Goal: Task Accomplishment & Management: Manage account settings

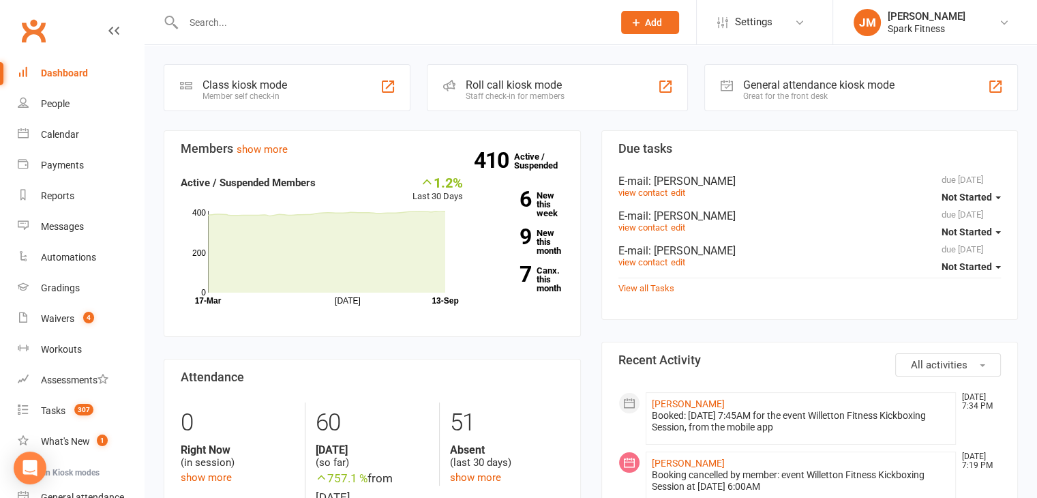
click at [267, 17] on input "text" at bounding box center [391, 22] width 424 height 19
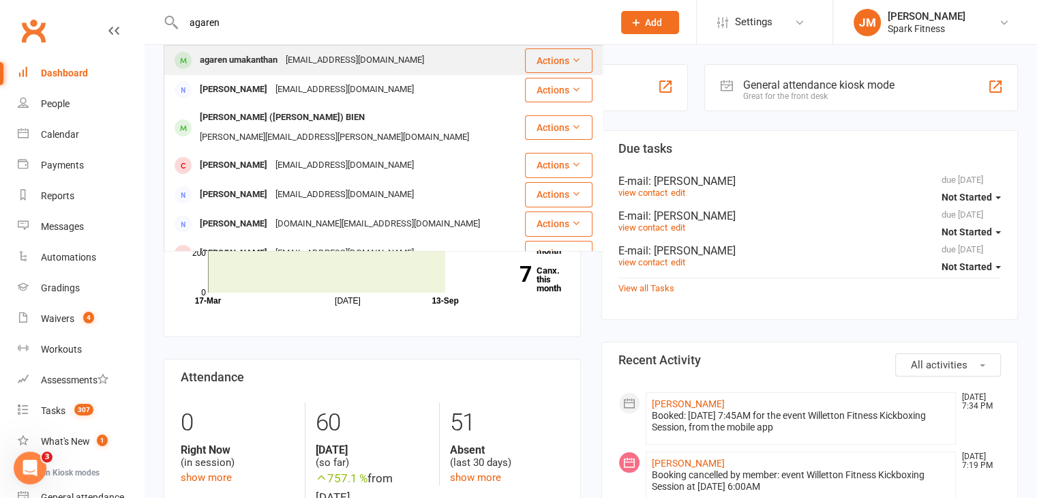
type input "agaren"
click at [284, 61] on div "[EMAIL_ADDRESS][DOMAIN_NAME]" at bounding box center [355, 60] width 147 height 20
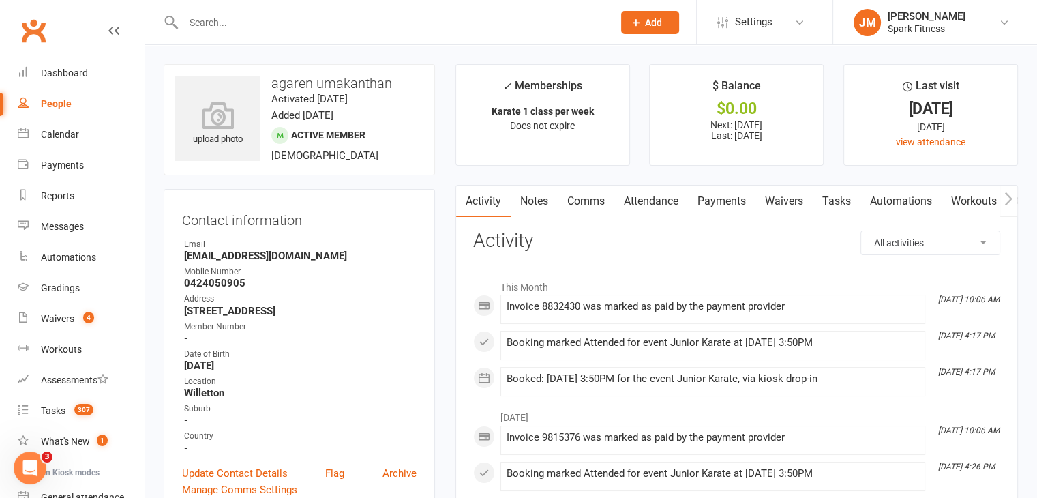
click at [696, 200] on link "Payments" at bounding box center [722, 200] width 68 height 31
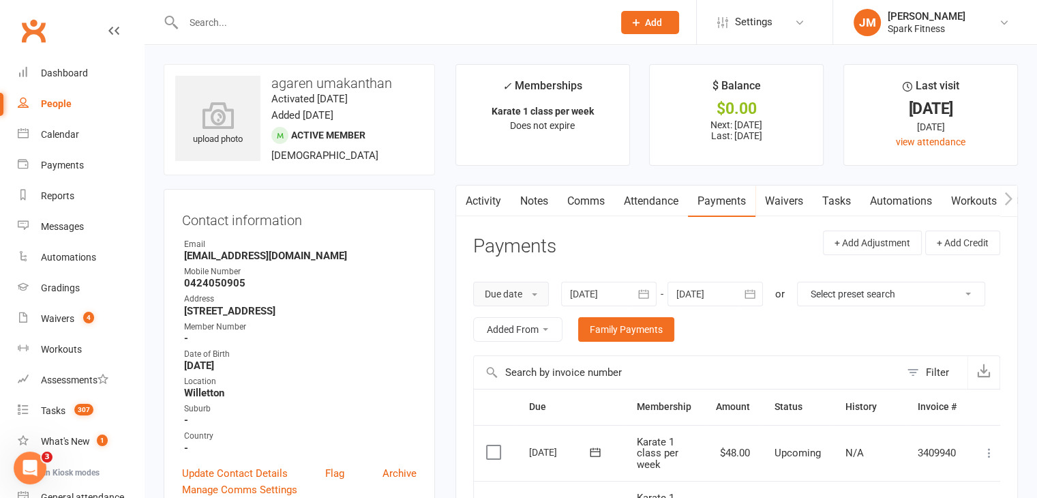
click at [524, 295] on button "Due date" at bounding box center [511, 294] width 76 height 25
click at [537, 369] on link "Date failed" at bounding box center [541, 379] width 135 height 27
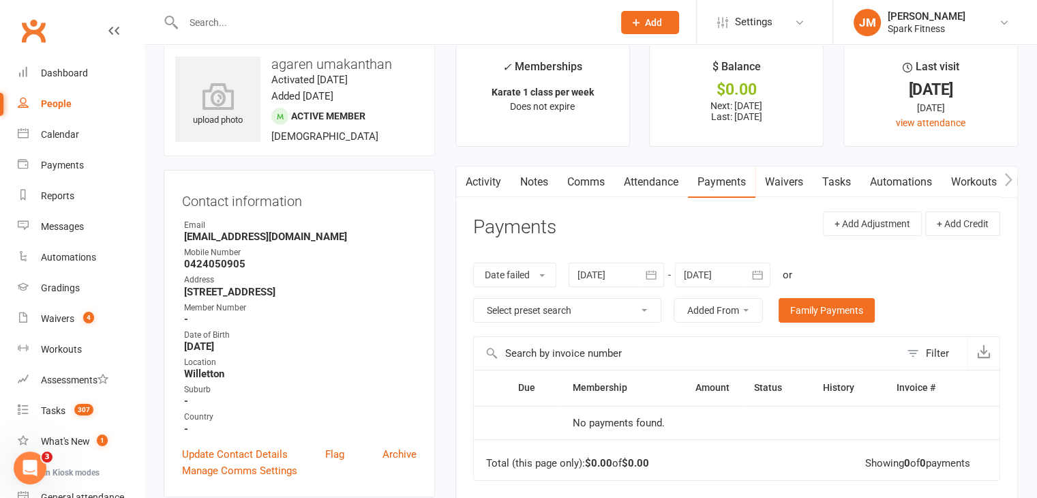
scroll to position [11, 0]
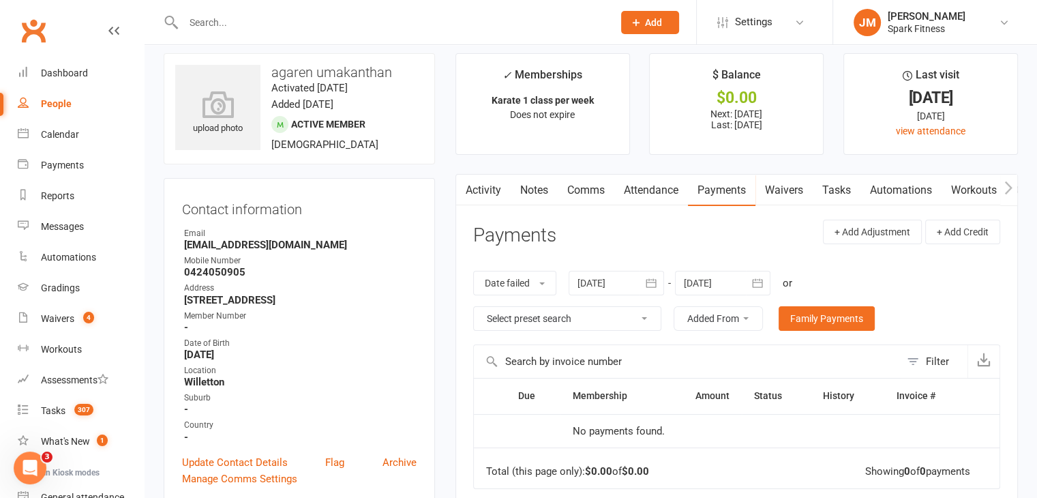
click at [593, 280] on div at bounding box center [616, 283] width 95 height 25
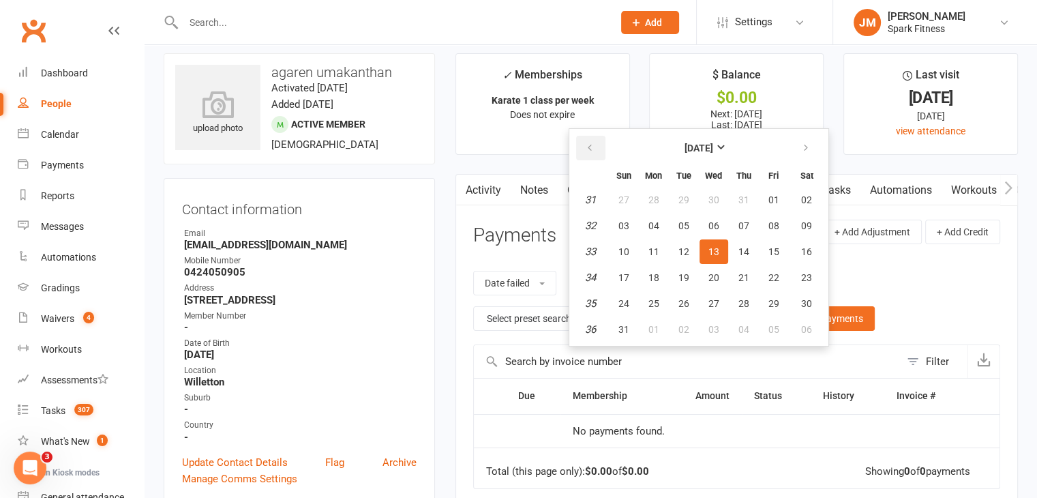
click at [589, 148] on icon "button" at bounding box center [590, 148] width 10 height 11
click at [627, 194] on span "01" at bounding box center [623, 199] width 11 height 11
type input "[DATE]"
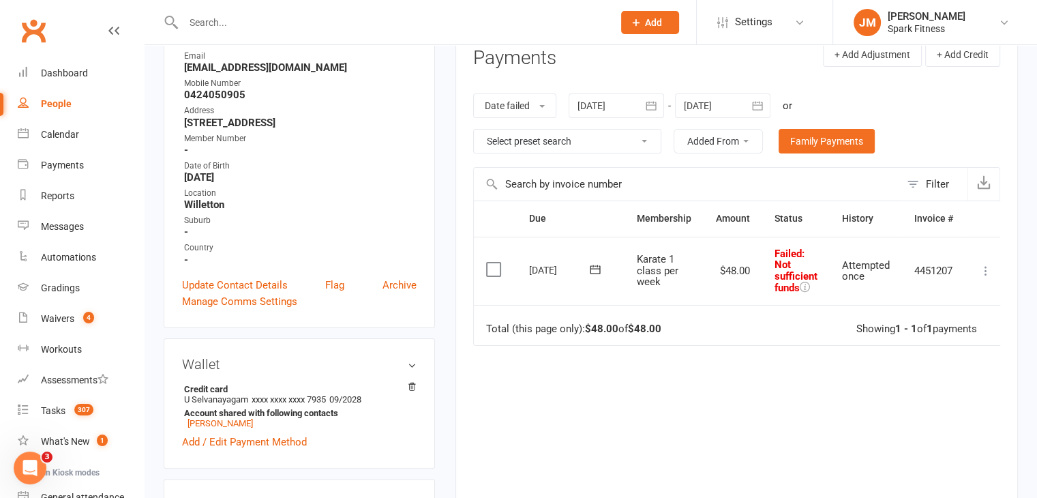
scroll to position [190, 0]
click at [594, 267] on icon at bounding box center [595, 268] width 14 height 14
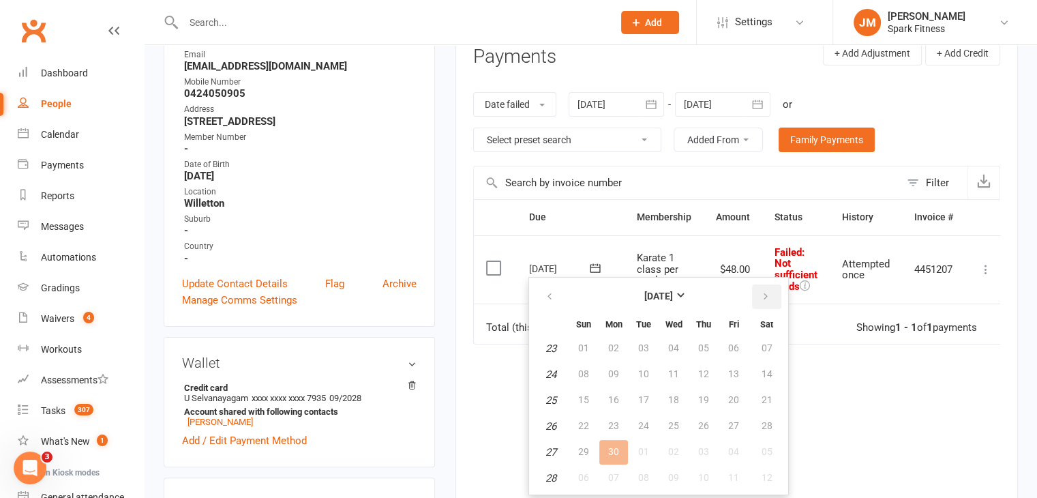
click at [761, 295] on icon "button" at bounding box center [766, 296] width 10 height 11
click at [608, 399] on span "15" at bounding box center [613, 399] width 11 height 11
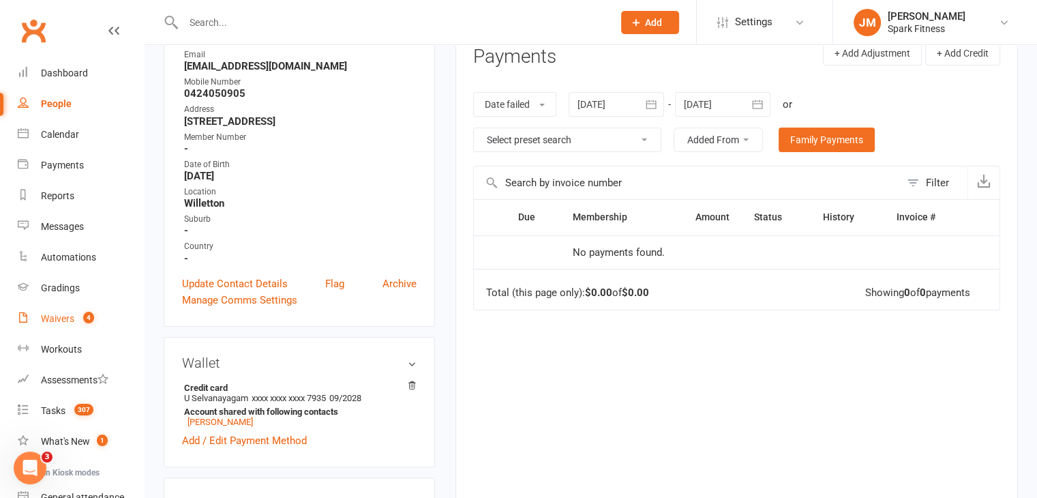
click at [64, 318] on div "Waivers" at bounding box center [57, 318] width 33 height 11
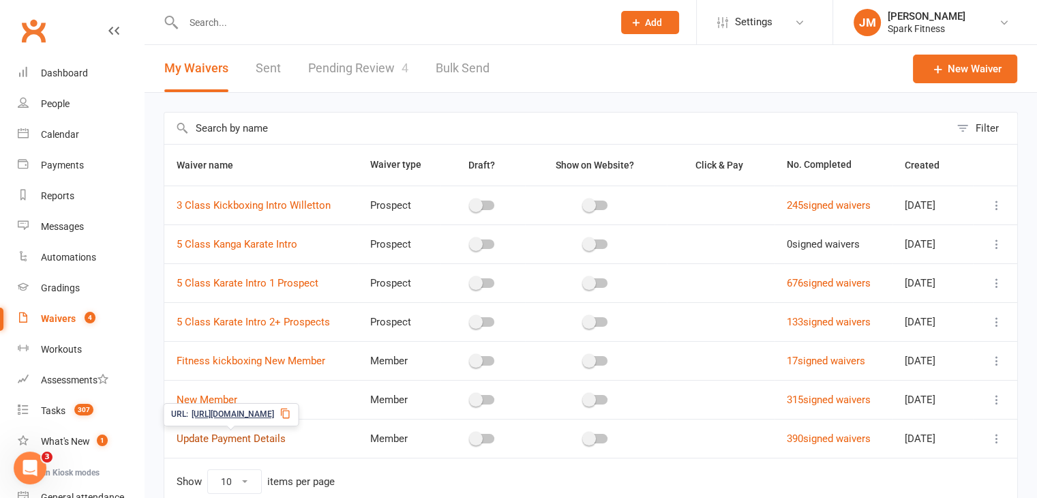
click at [230, 437] on link "Update Payment Details" at bounding box center [231, 438] width 109 height 12
click at [265, 414] on span "[URL][DOMAIN_NAME]" at bounding box center [233, 414] width 83 height 13
click at [253, 20] on input "text" at bounding box center [391, 22] width 424 height 19
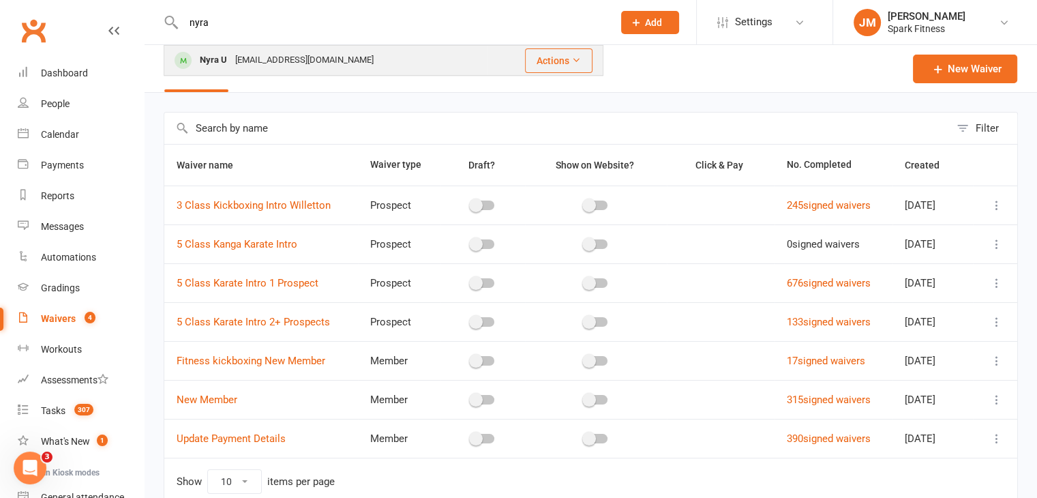
type input "nyra"
click at [297, 57] on div "[EMAIL_ADDRESS][DOMAIN_NAME]" at bounding box center [304, 60] width 147 height 20
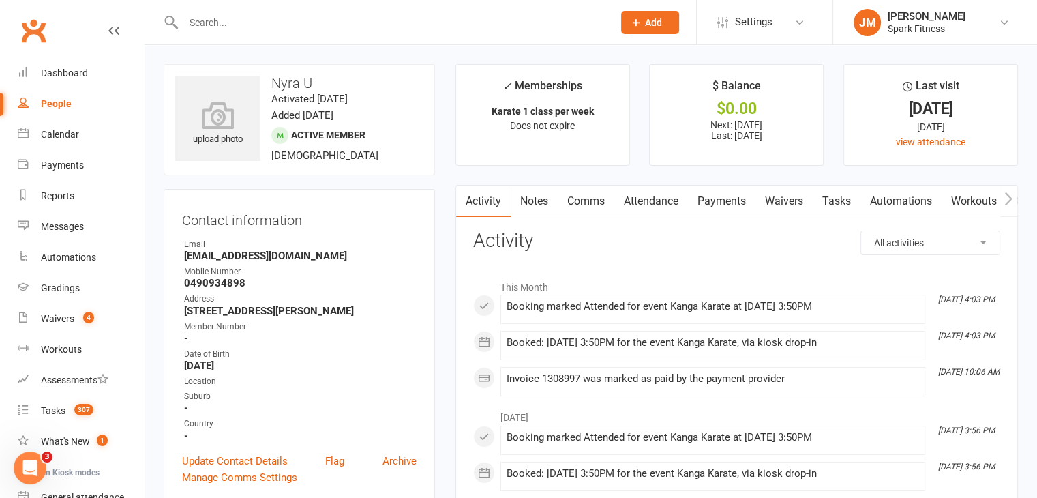
click at [709, 209] on link "Payments" at bounding box center [722, 200] width 68 height 31
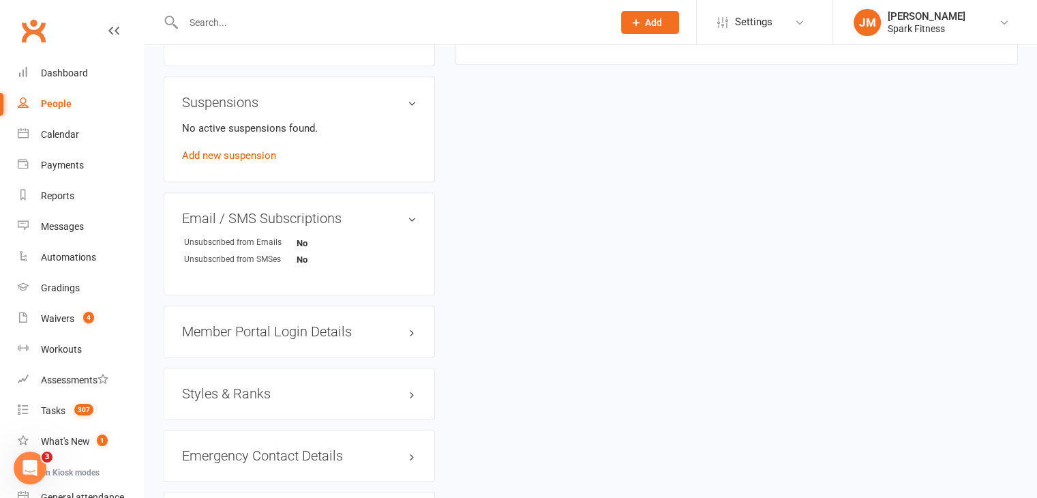
scroll to position [880, 0]
click at [232, 153] on link "Add new suspension" at bounding box center [229, 155] width 94 height 12
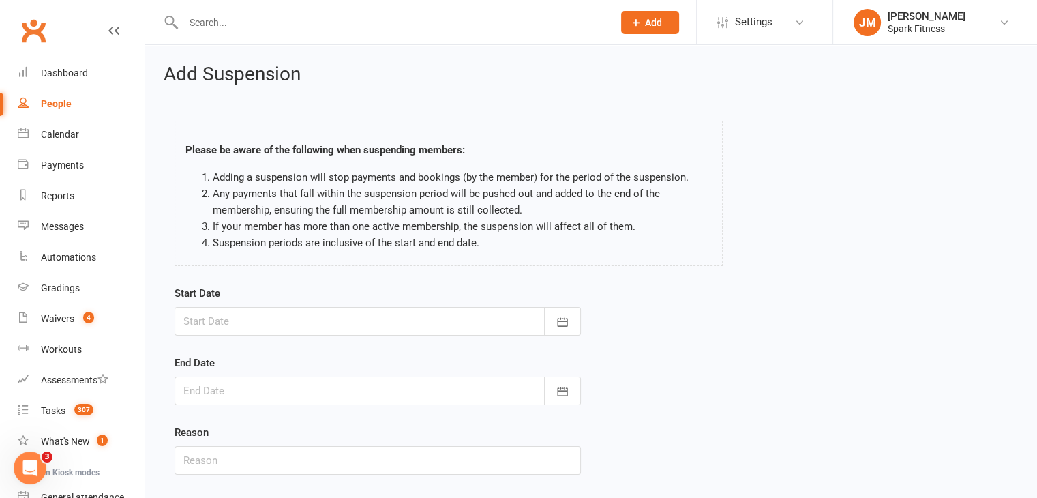
click at [407, 322] on div at bounding box center [378, 321] width 406 height 29
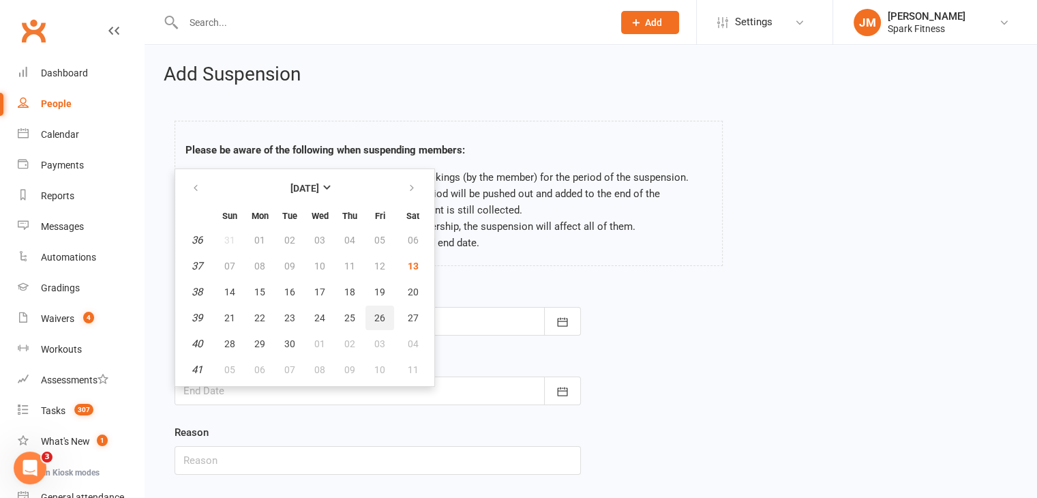
click at [382, 313] on button "26" at bounding box center [380, 317] width 29 height 25
type input "[DATE]"
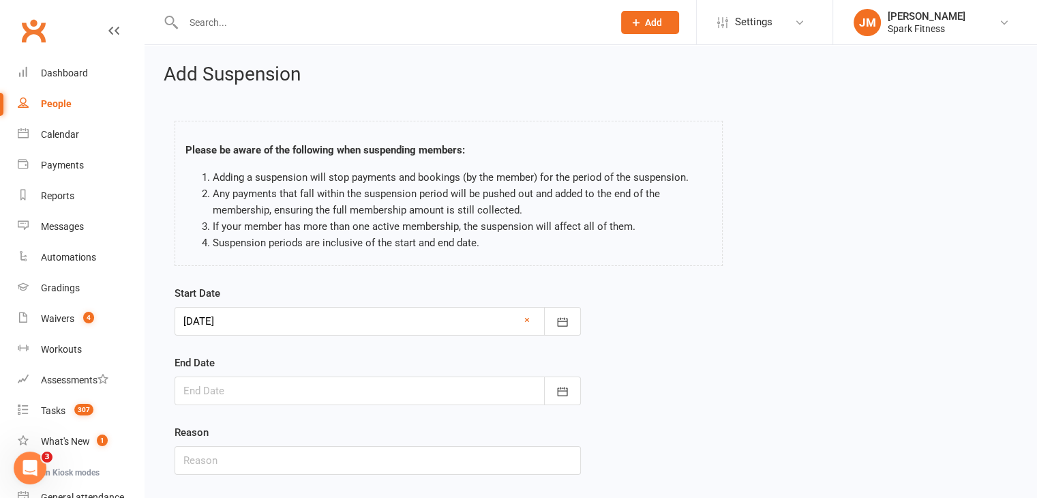
scroll to position [84, 0]
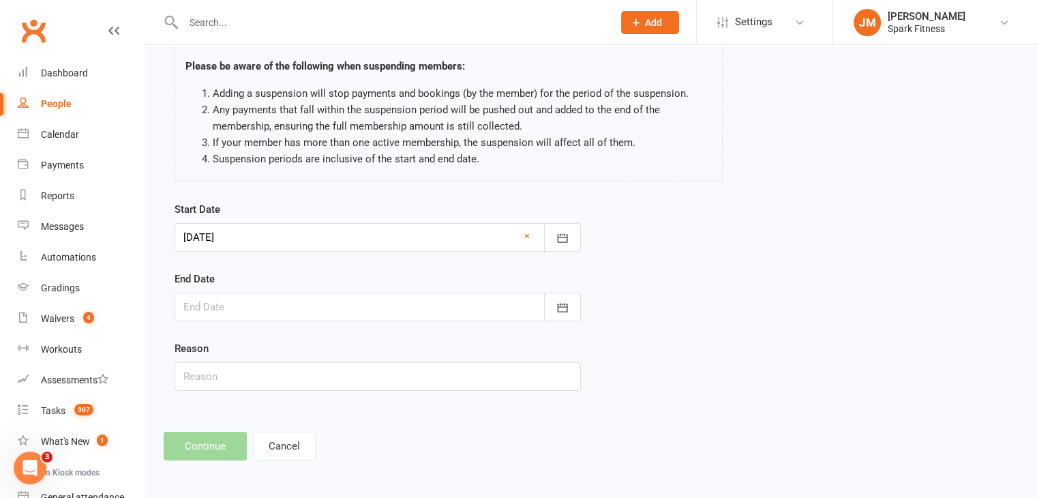
click at [308, 314] on div at bounding box center [378, 307] width 406 height 29
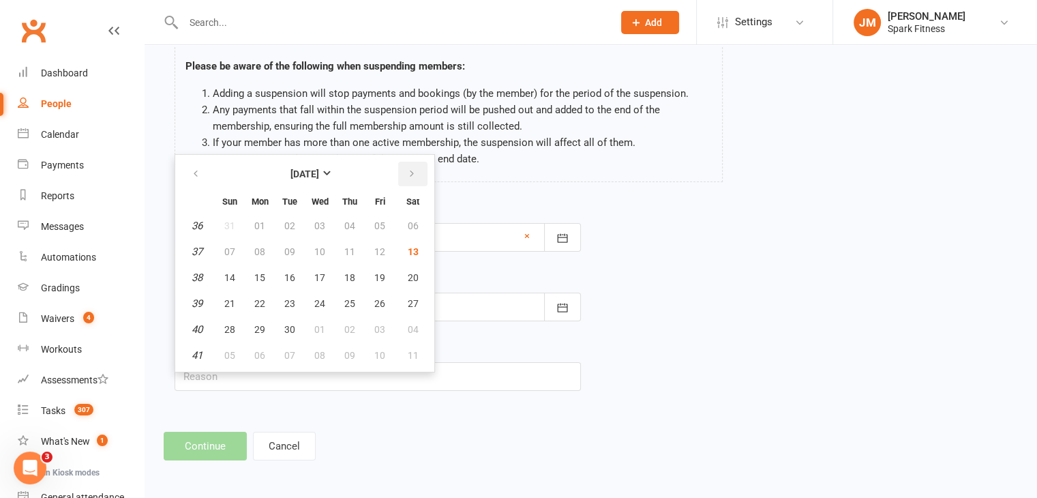
click at [410, 176] on icon "button" at bounding box center [412, 173] width 10 height 11
click at [374, 301] on span "26" at bounding box center [379, 303] width 11 height 11
type input "[DATE]"
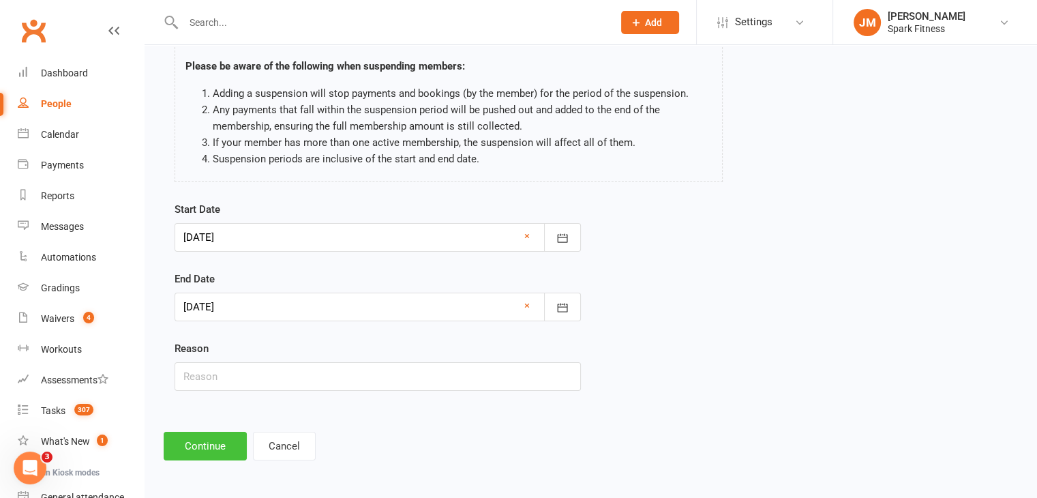
click at [198, 451] on button "Continue" at bounding box center [205, 446] width 83 height 29
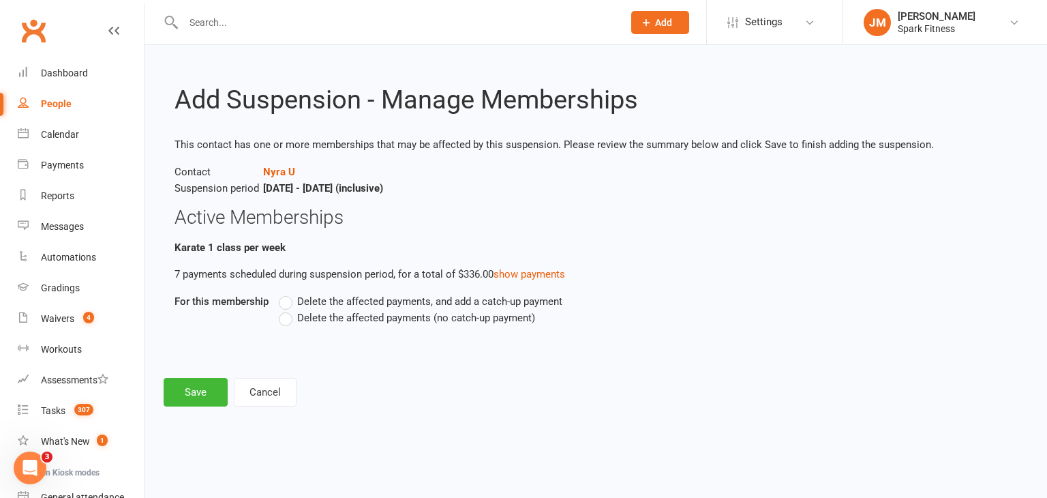
click at [375, 318] on span "Delete the affected payments (no catch-up payment)" at bounding box center [416, 317] width 238 height 14
click at [288, 310] on input "Delete the affected payments (no catch-up payment)" at bounding box center [283, 310] width 9 height 0
click at [180, 393] on button "Save" at bounding box center [196, 392] width 64 height 29
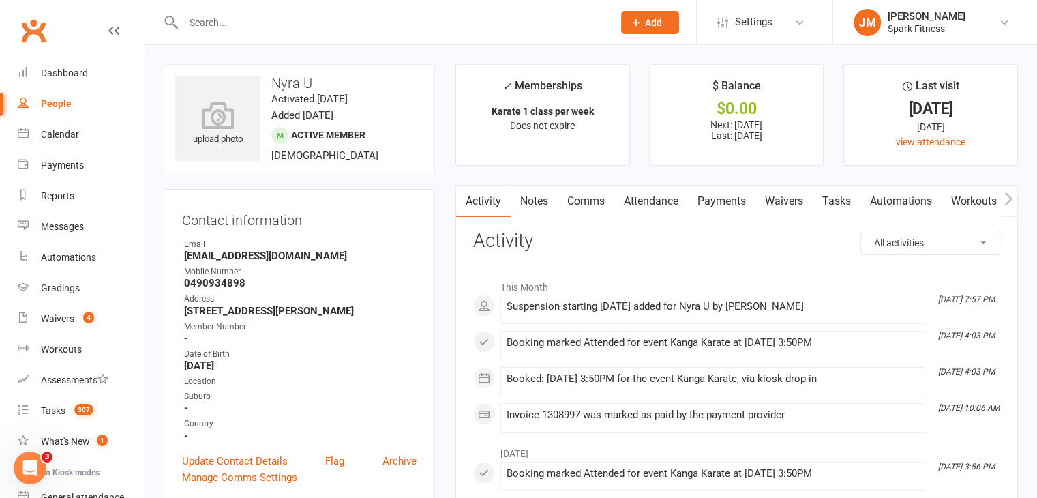
click at [245, 20] on input "text" at bounding box center [391, 22] width 424 height 19
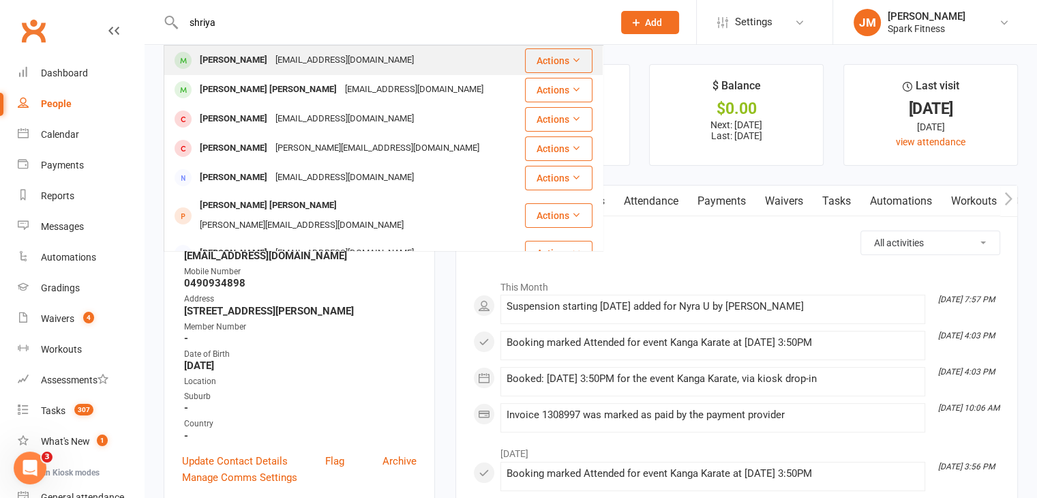
type input "shriya"
click at [280, 66] on div "[EMAIL_ADDRESS][DOMAIN_NAME]" at bounding box center [344, 60] width 147 height 20
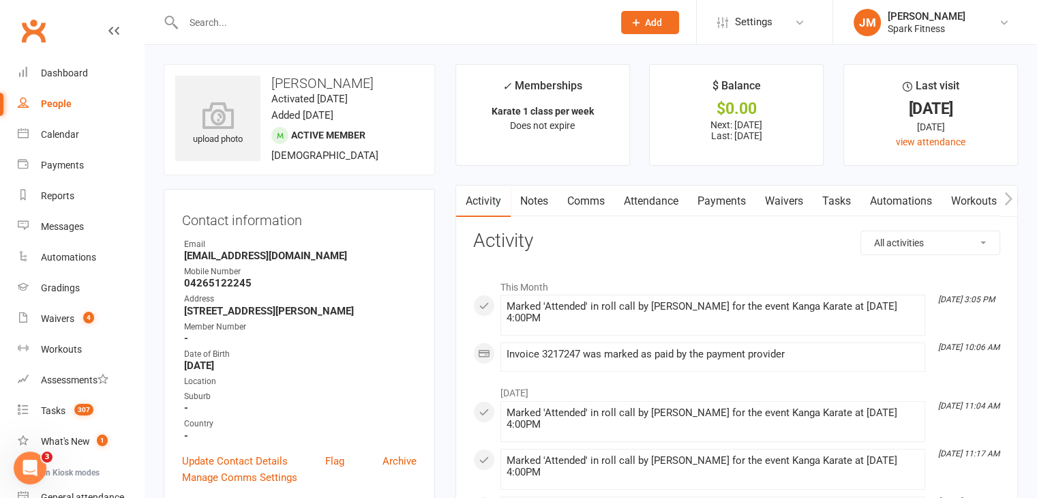
click at [738, 200] on link "Payments" at bounding box center [722, 200] width 68 height 31
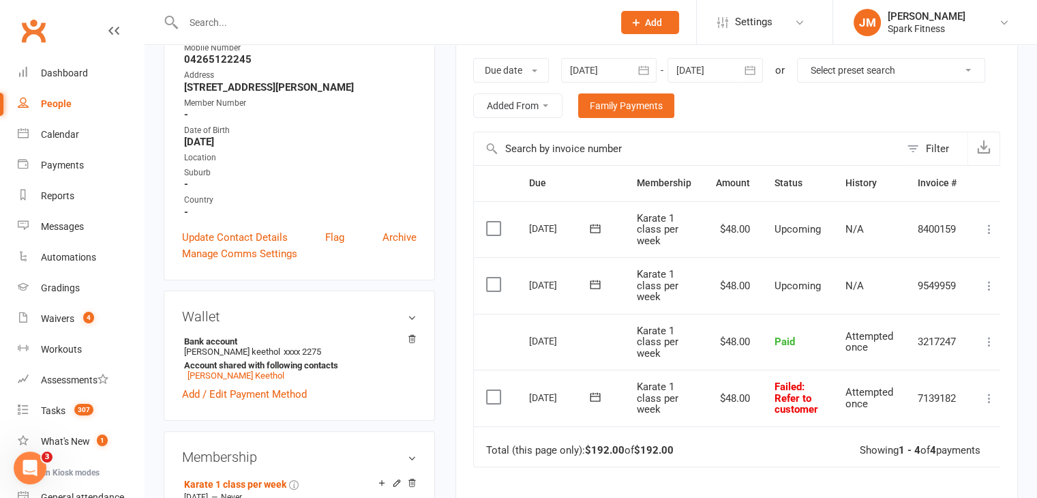
scroll to position [256, 0]
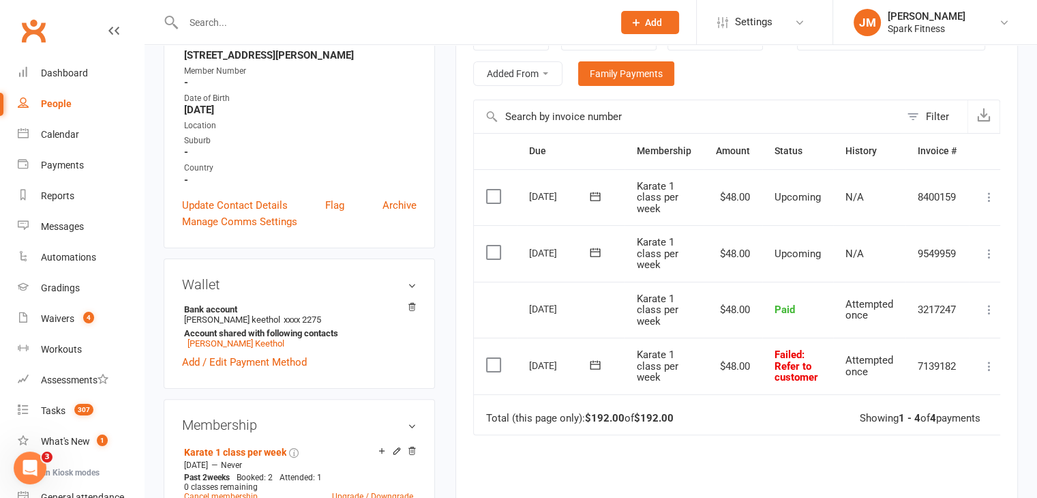
click at [593, 363] on icon at bounding box center [595, 365] width 14 height 14
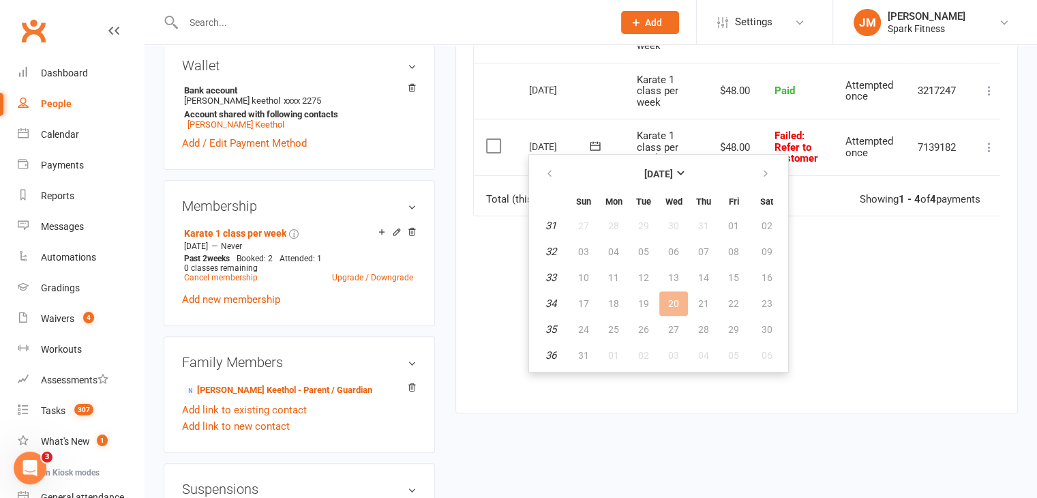
scroll to position [474, 0]
click at [756, 168] on button "button" at bounding box center [766, 174] width 29 height 25
click at [674, 278] on span "17" at bounding box center [673, 278] width 11 height 11
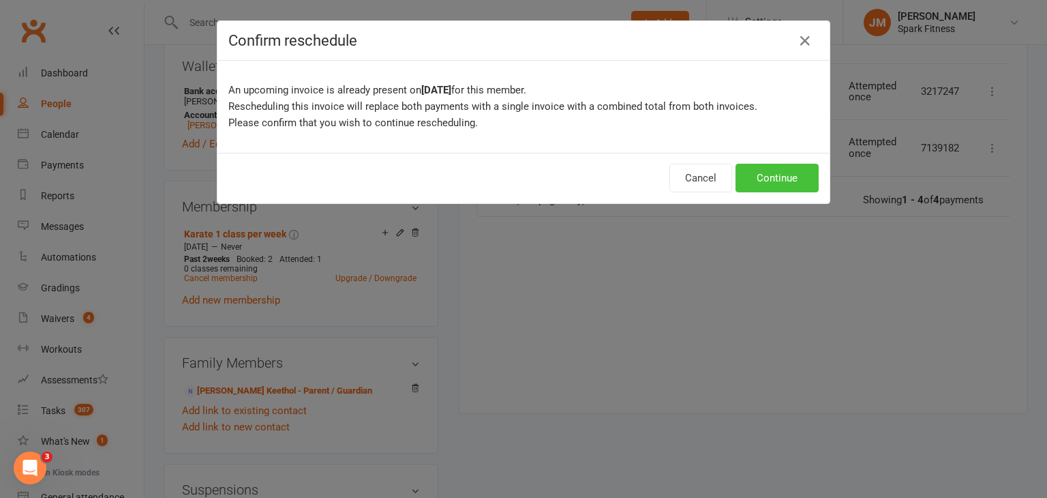
click at [761, 170] on button "Continue" at bounding box center [777, 178] width 83 height 29
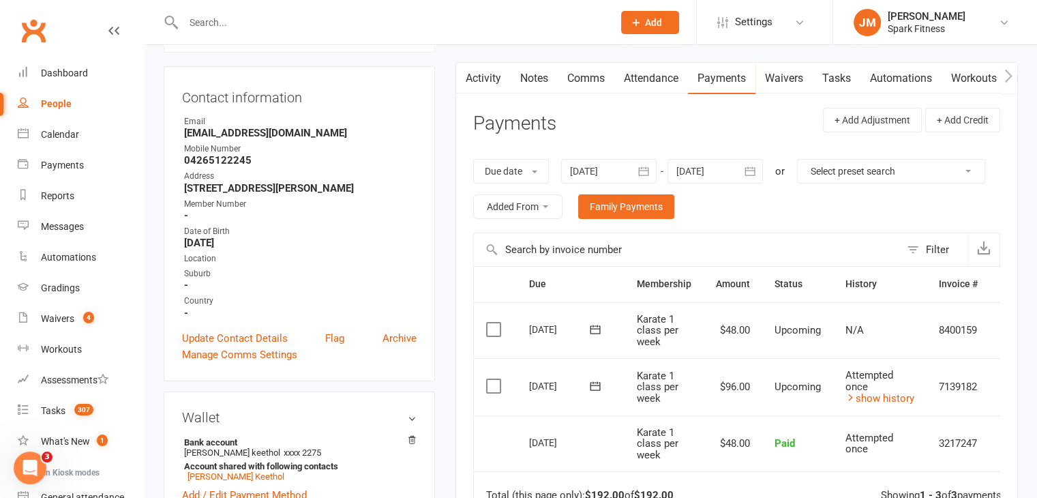
scroll to position [0, 0]
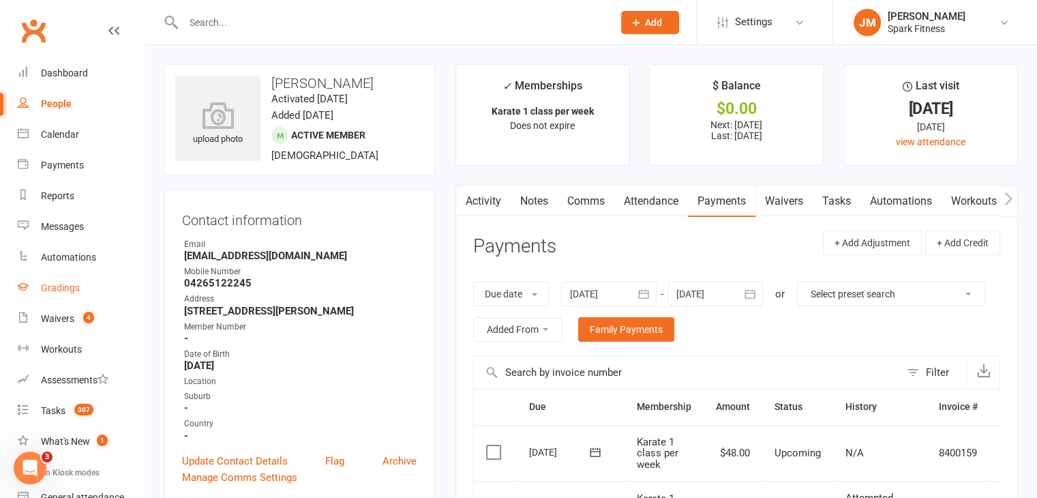
click at [52, 282] on div "Gradings" at bounding box center [60, 287] width 39 height 11
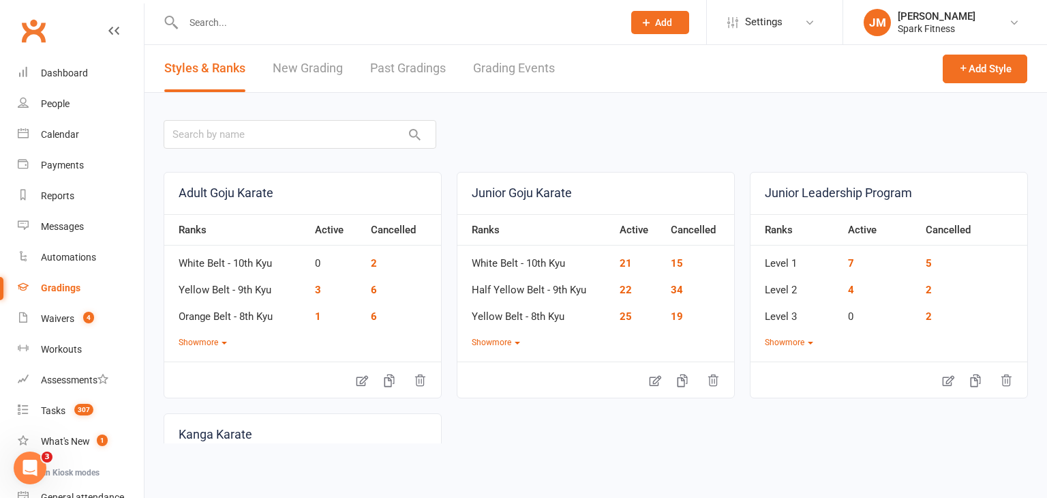
click at [509, 72] on link "Grading Events" at bounding box center [514, 68] width 82 height 47
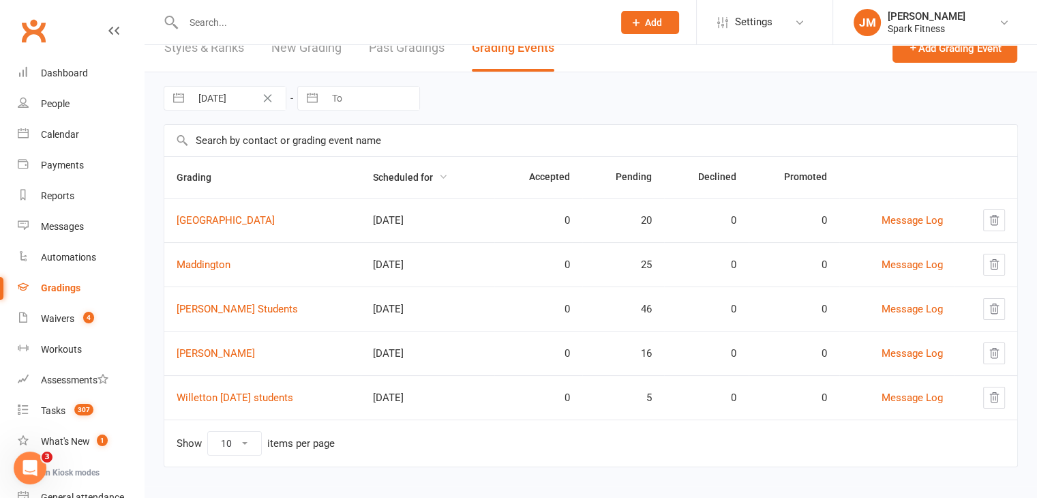
scroll to position [25, 0]
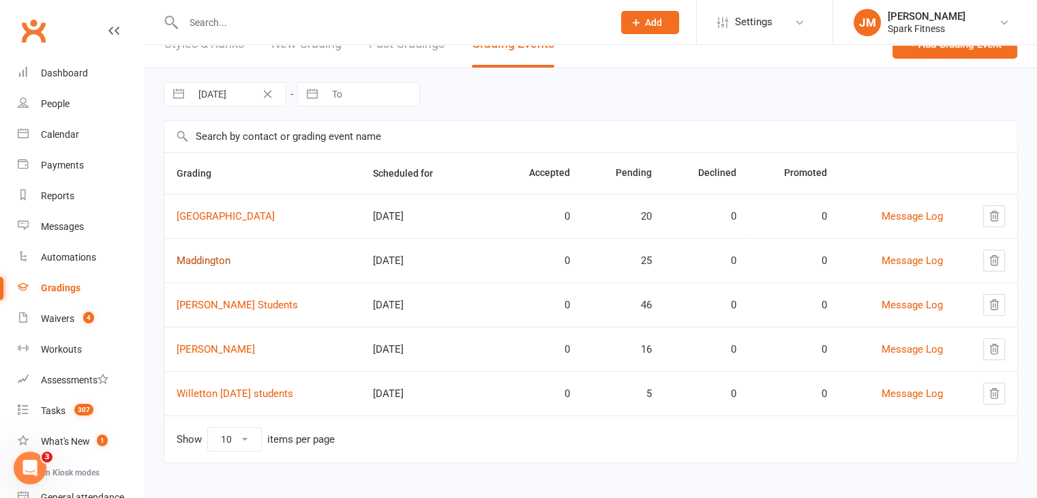
click at [205, 260] on link "Maddington" at bounding box center [204, 260] width 54 height 12
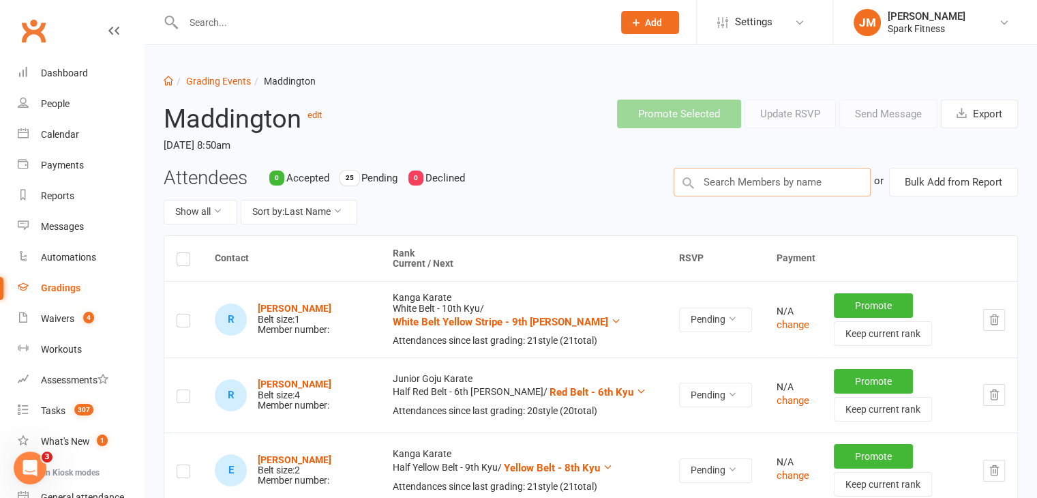
click at [761, 188] on input "text" at bounding box center [772, 182] width 197 height 29
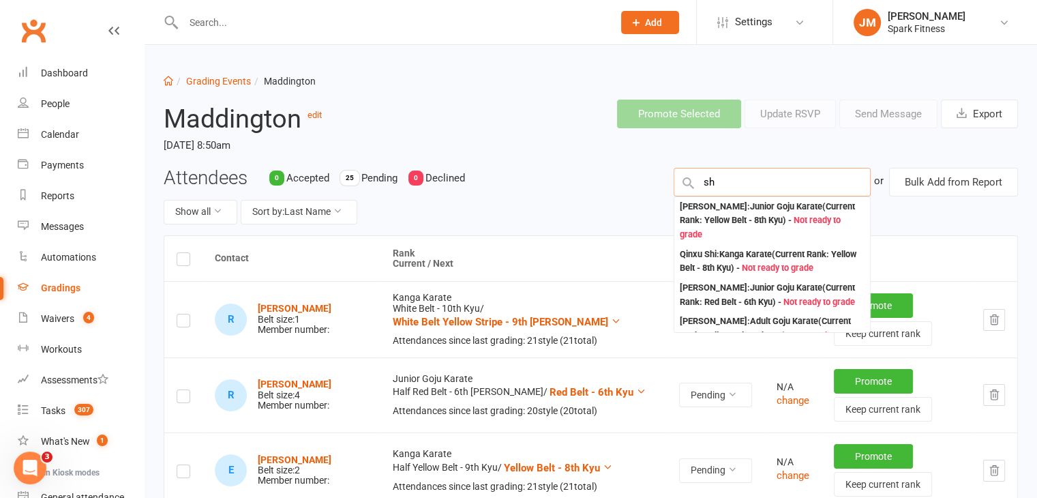
type input "s"
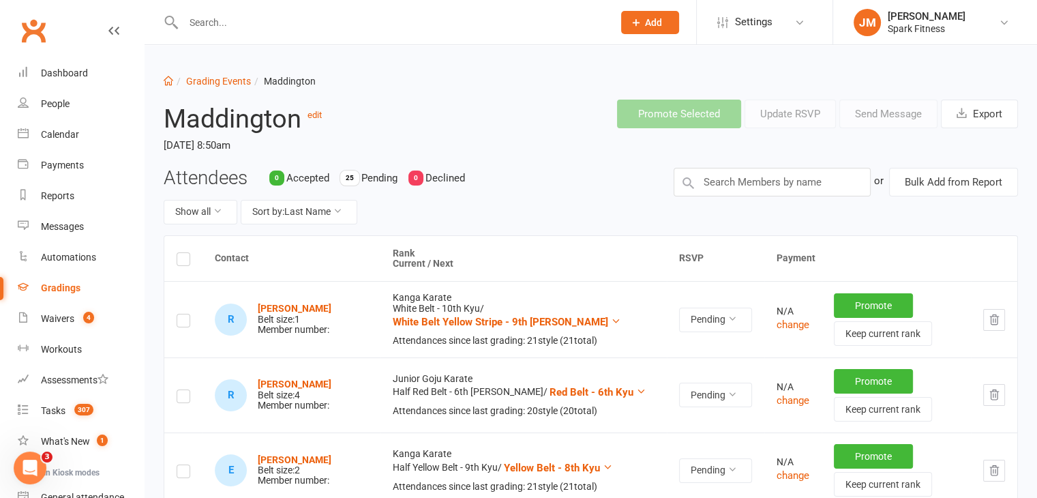
click at [265, 23] on input "text" at bounding box center [391, 22] width 424 height 19
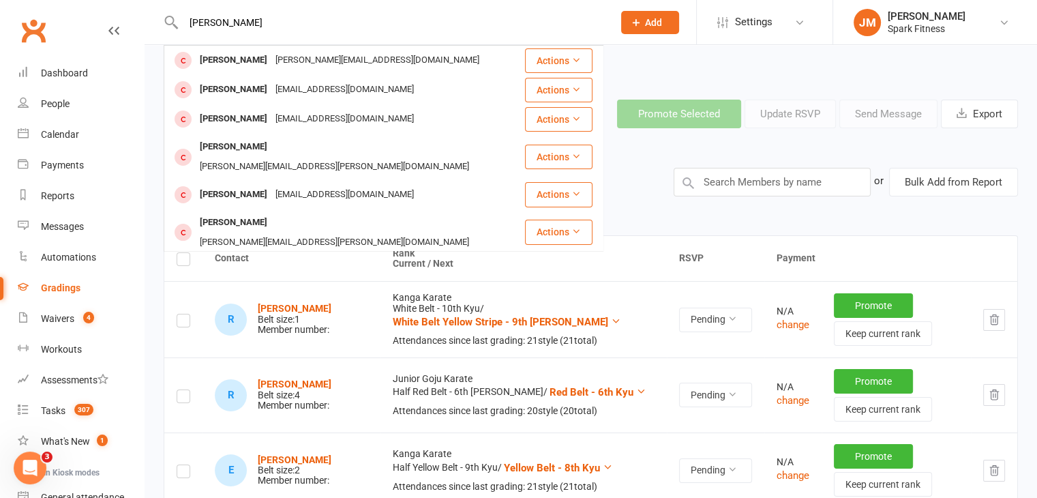
type input "[PERSON_NAME]"
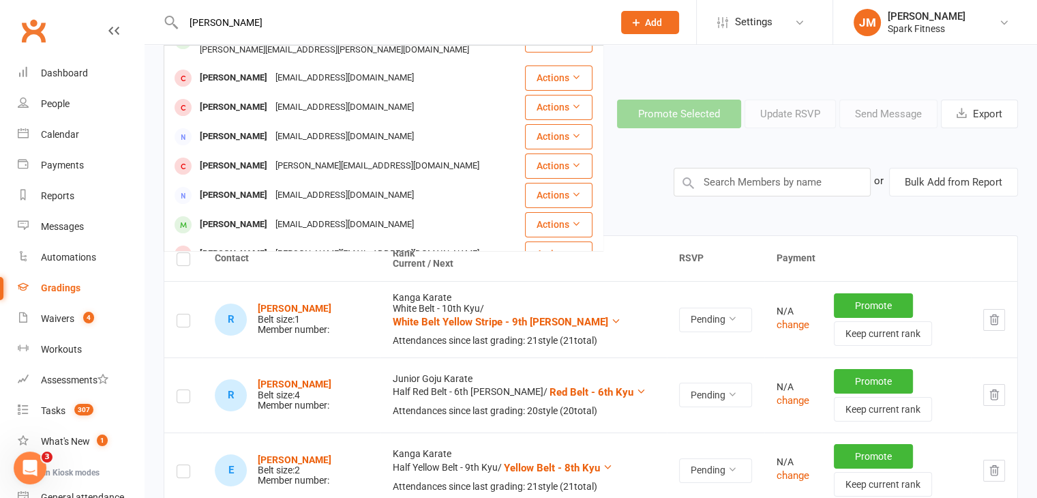
scroll to position [297, 0]
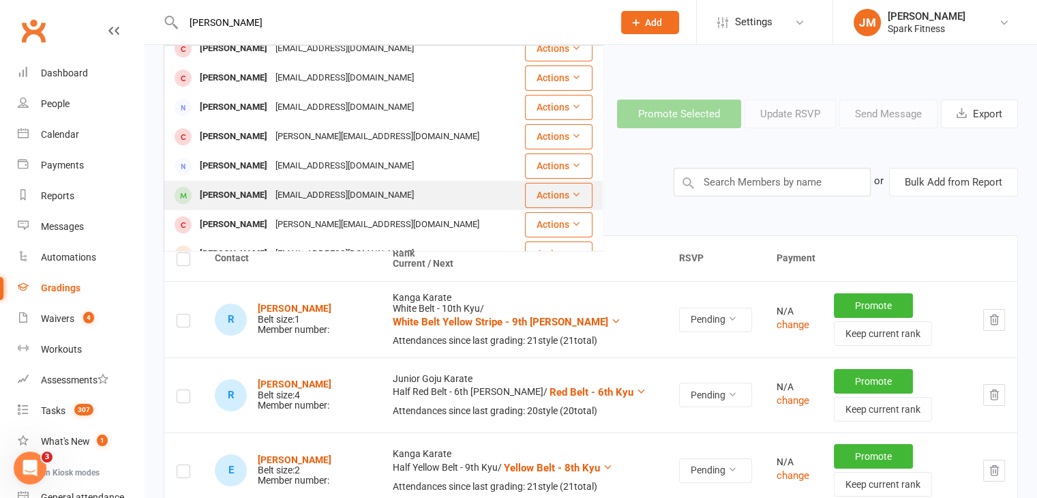
click at [295, 185] on div "[EMAIL_ADDRESS][DOMAIN_NAME]" at bounding box center [344, 195] width 147 height 20
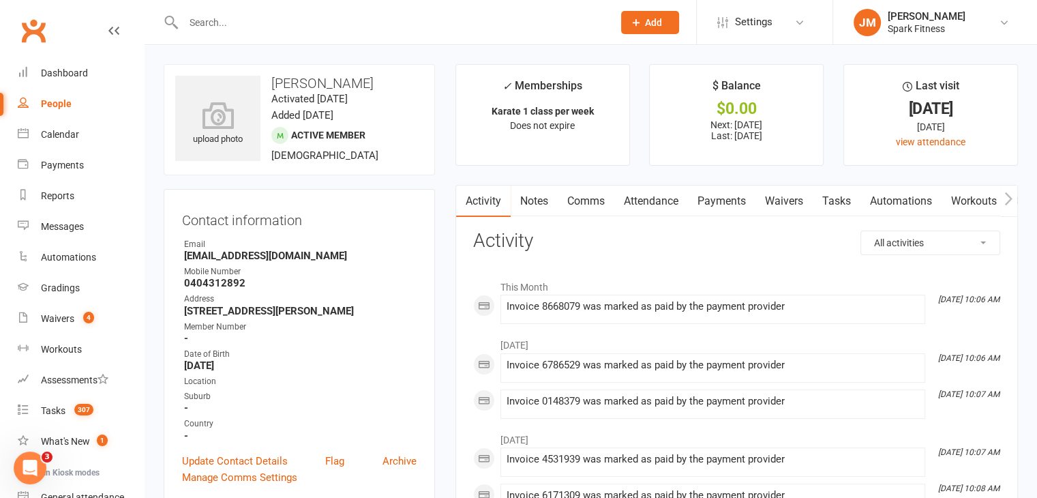
scroll to position [1, 0]
click at [653, 197] on link "Attendance" at bounding box center [651, 199] width 74 height 31
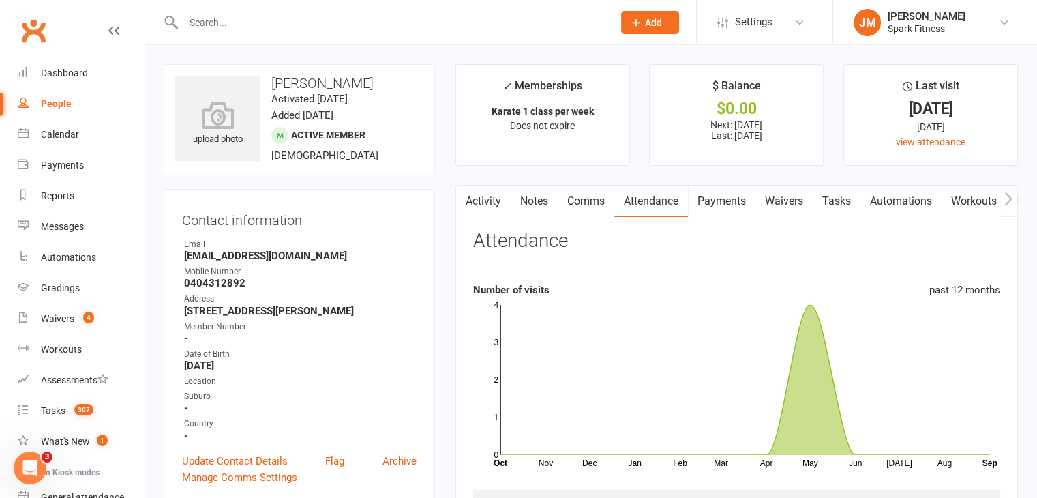
click at [262, 26] on input "text" at bounding box center [391, 22] width 424 height 19
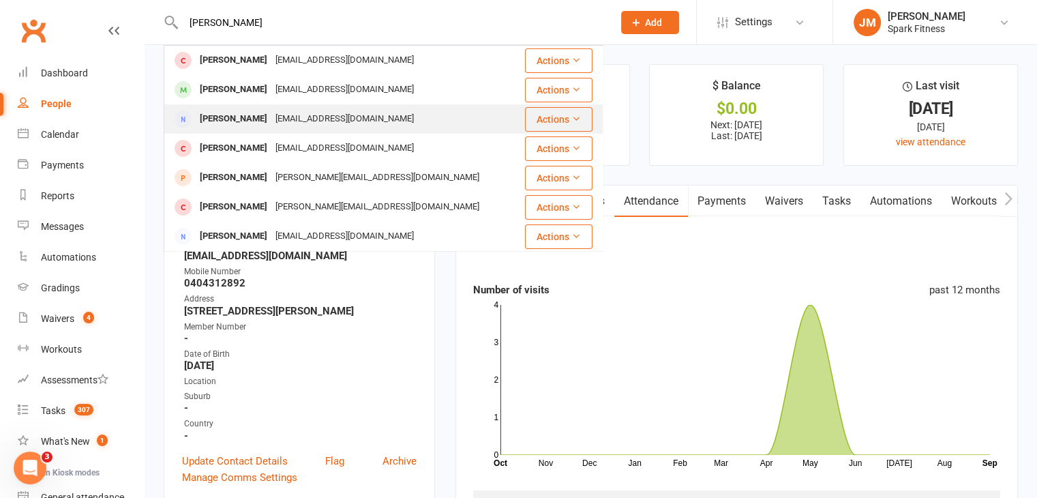
type input "[PERSON_NAME]"
click at [342, 117] on div "[EMAIL_ADDRESS][DOMAIN_NAME]" at bounding box center [344, 119] width 147 height 20
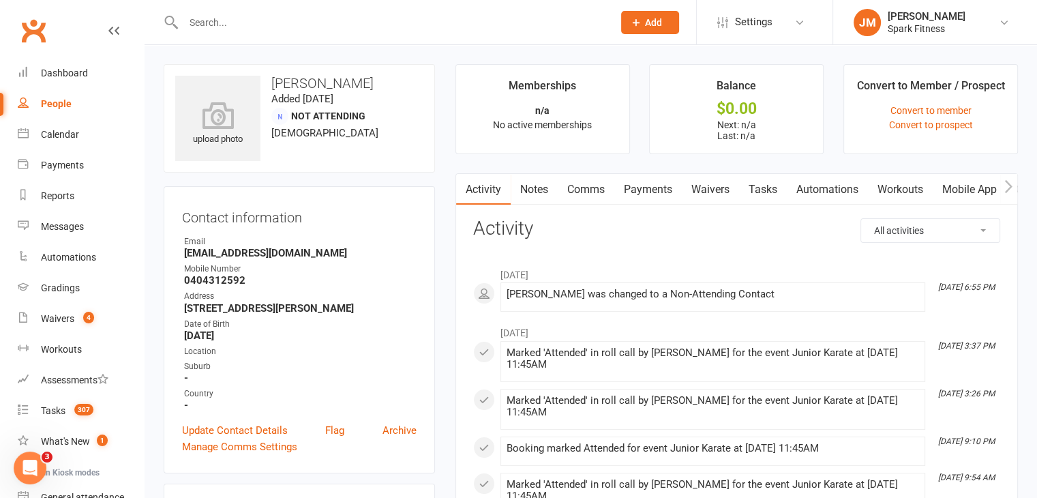
click at [302, 28] on input "text" at bounding box center [391, 22] width 424 height 19
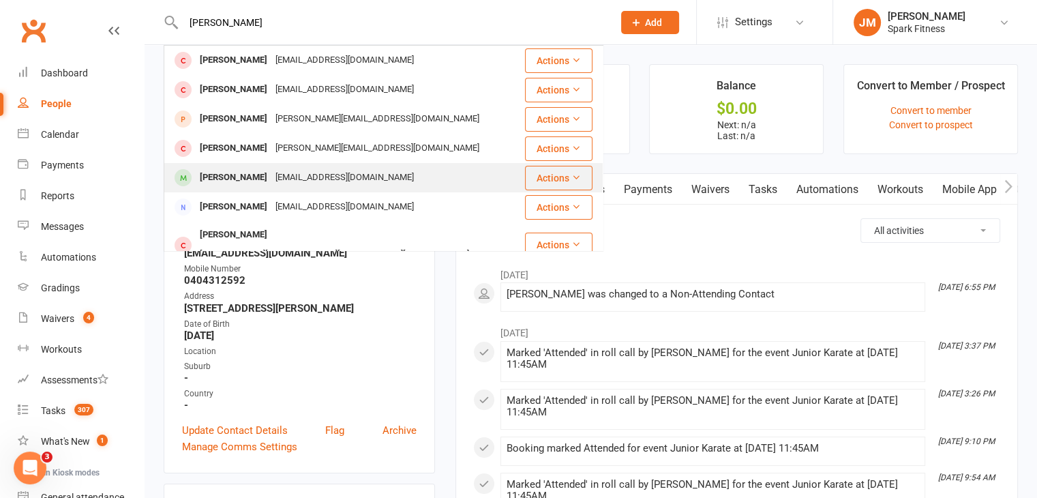
type input "[PERSON_NAME]"
click at [324, 169] on div "[EMAIL_ADDRESS][DOMAIN_NAME]" at bounding box center [344, 178] width 147 height 20
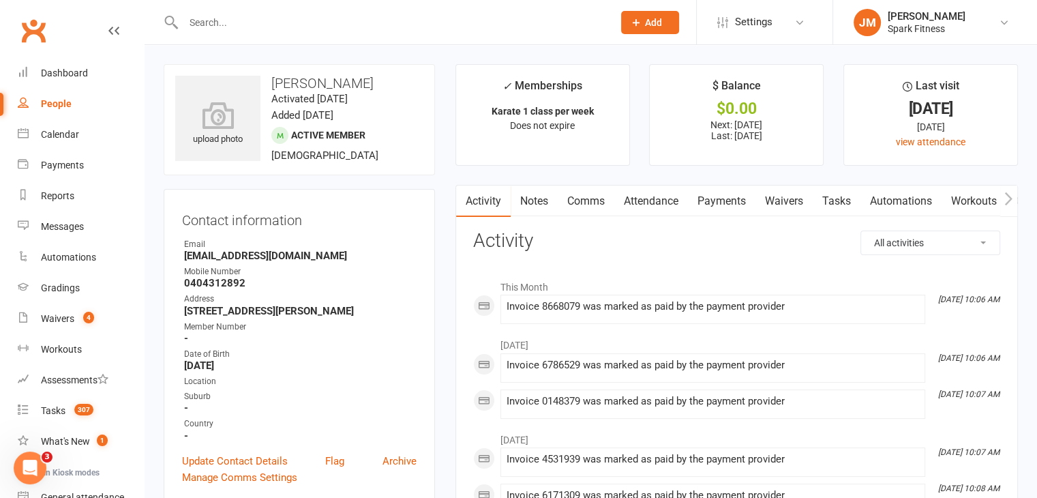
click at [646, 195] on link "Attendance" at bounding box center [651, 200] width 74 height 31
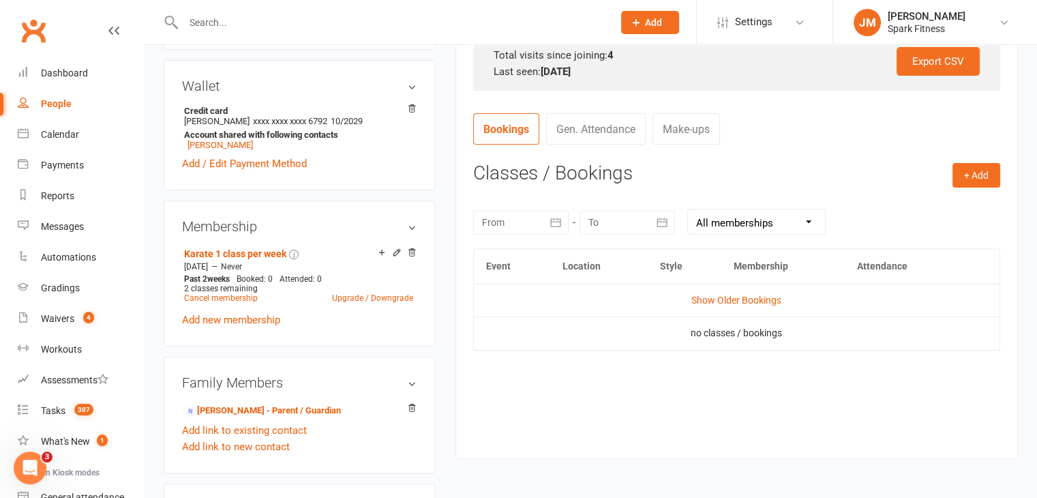
scroll to position [455, 0]
click at [711, 298] on link "Show Older Bookings" at bounding box center [736, 299] width 90 height 11
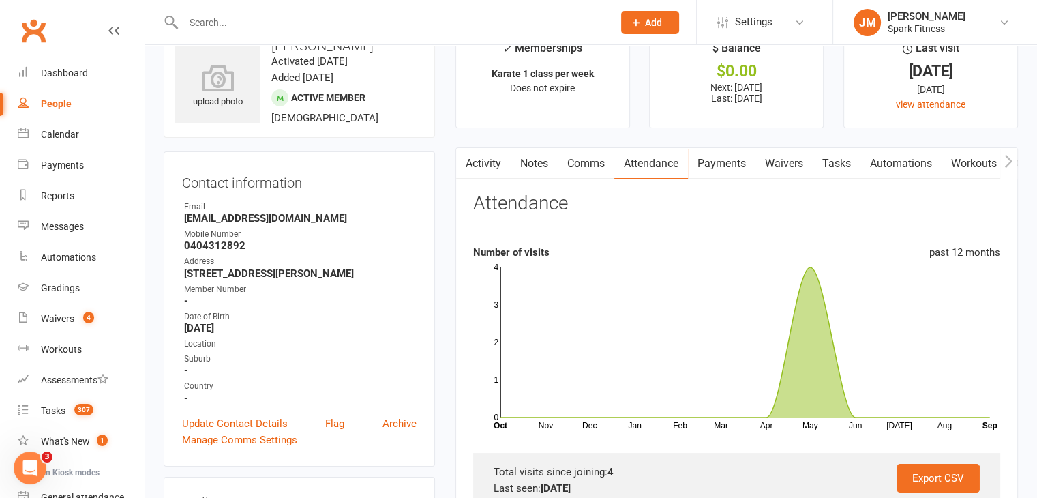
scroll to position [0, 0]
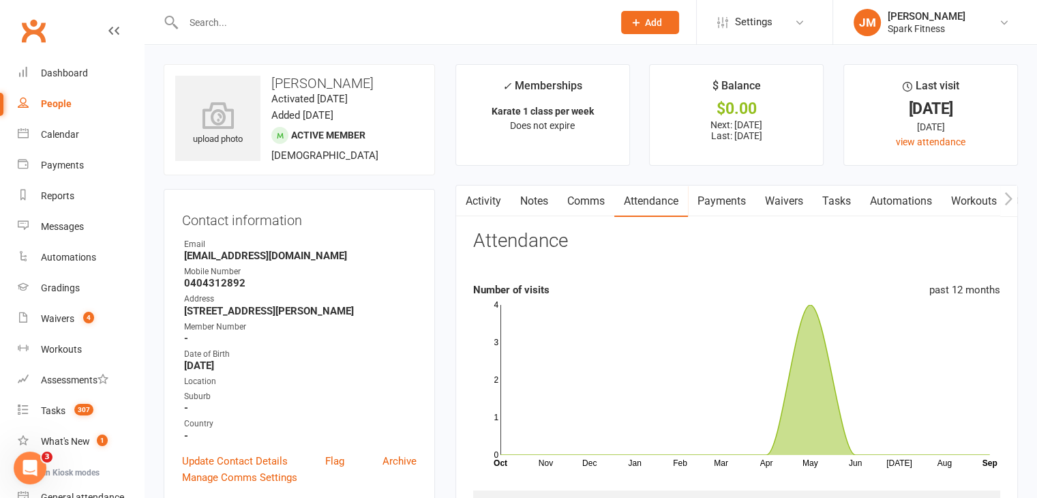
click at [297, 23] on input "text" at bounding box center [391, 22] width 424 height 19
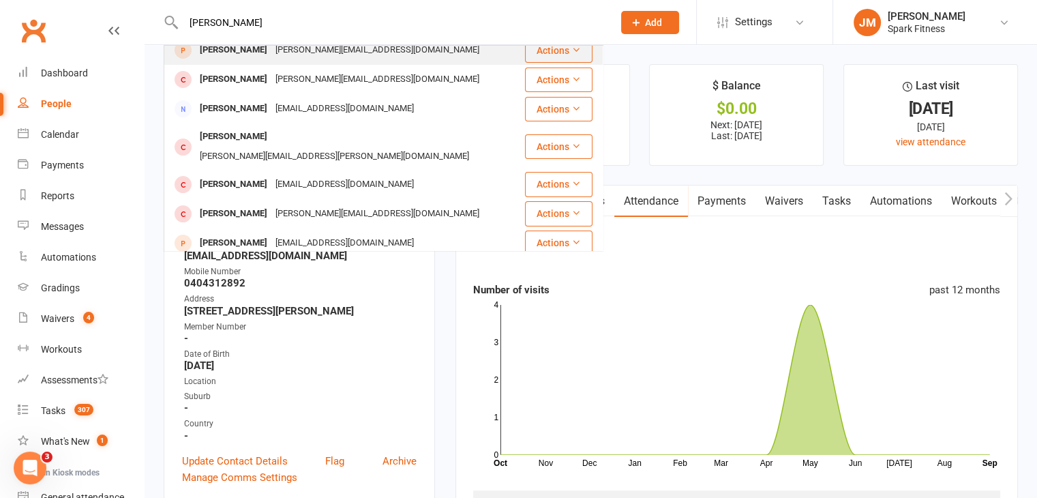
scroll to position [131, 0]
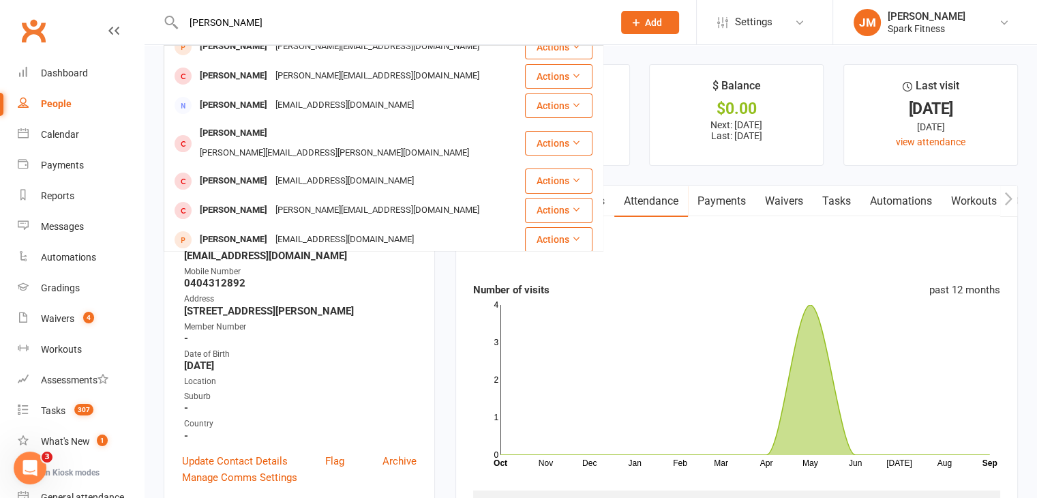
type input "[PERSON_NAME]"
click at [399, 331] on div "Member Number" at bounding box center [300, 326] width 233 height 13
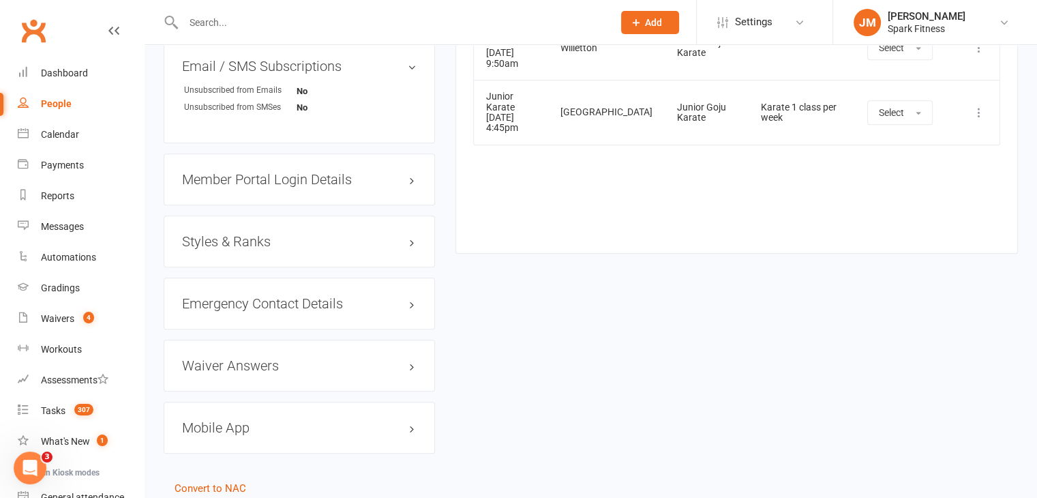
scroll to position [1015, 0]
click at [252, 238] on h3 "Styles & Ranks" at bounding box center [299, 240] width 235 height 15
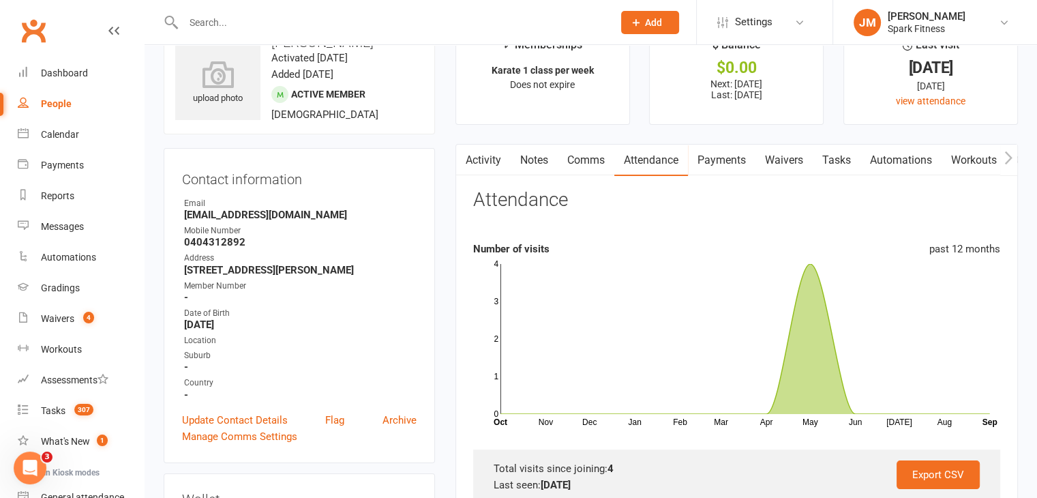
scroll to position [0, 0]
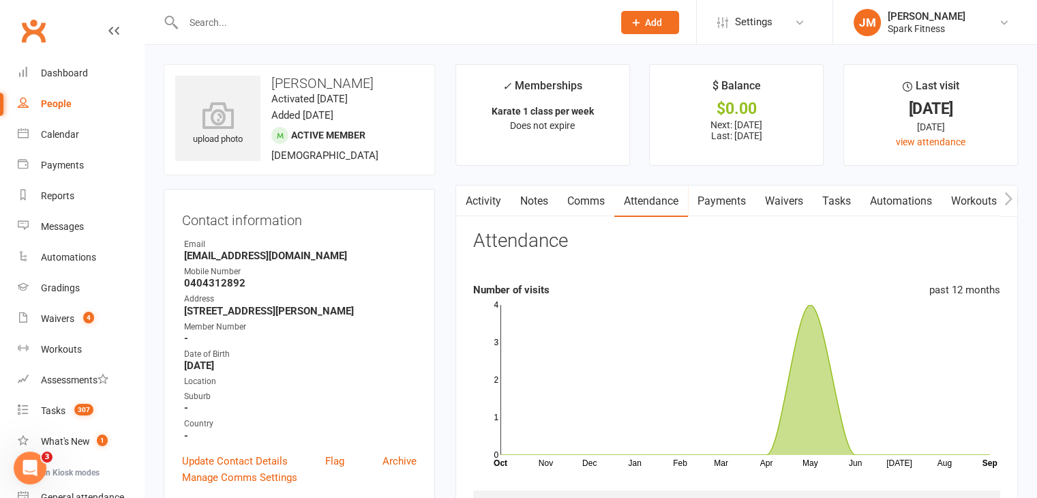
click at [258, 27] on input "text" at bounding box center [391, 22] width 424 height 19
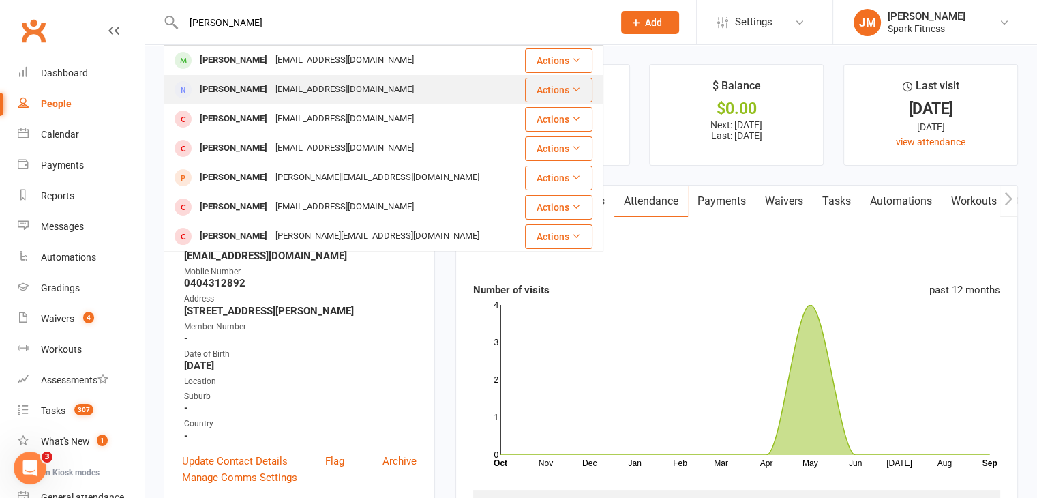
type input "[PERSON_NAME]"
click at [252, 93] on div "[PERSON_NAME]" at bounding box center [234, 90] width 76 height 20
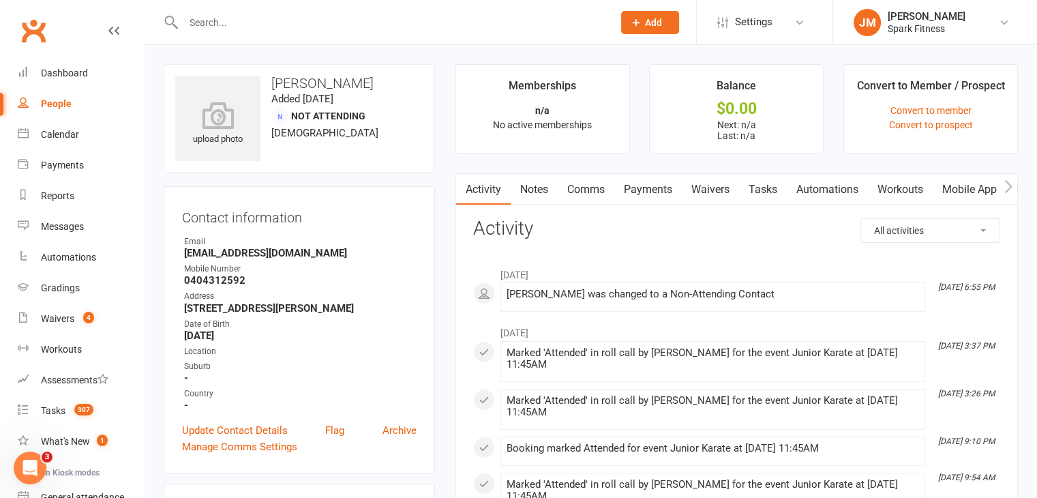
click at [265, 27] on input "text" at bounding box center [391, 22] width 424 height 19
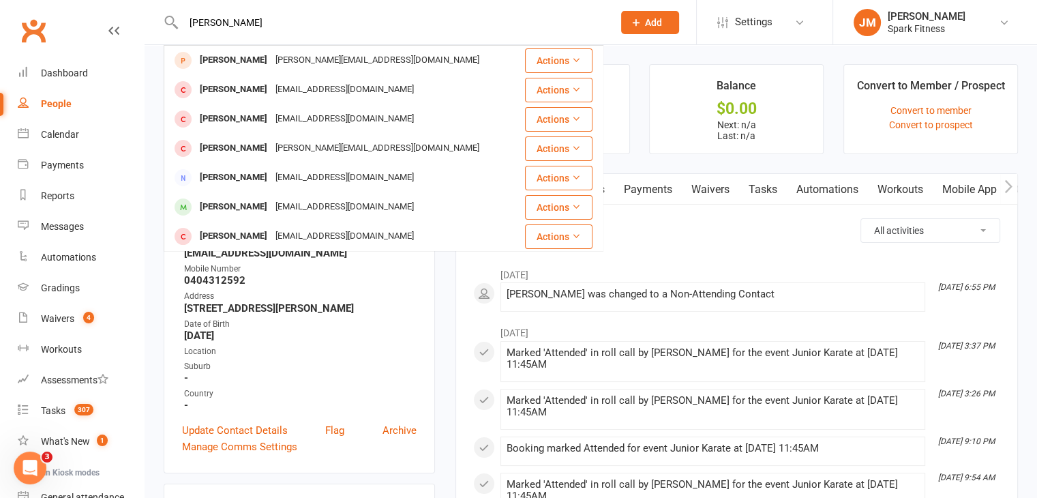
type input "[PERSON_NAME]"
click at [46, 311] on link "Waivers 4" at bounding box center [81, 318] width 126 height 31
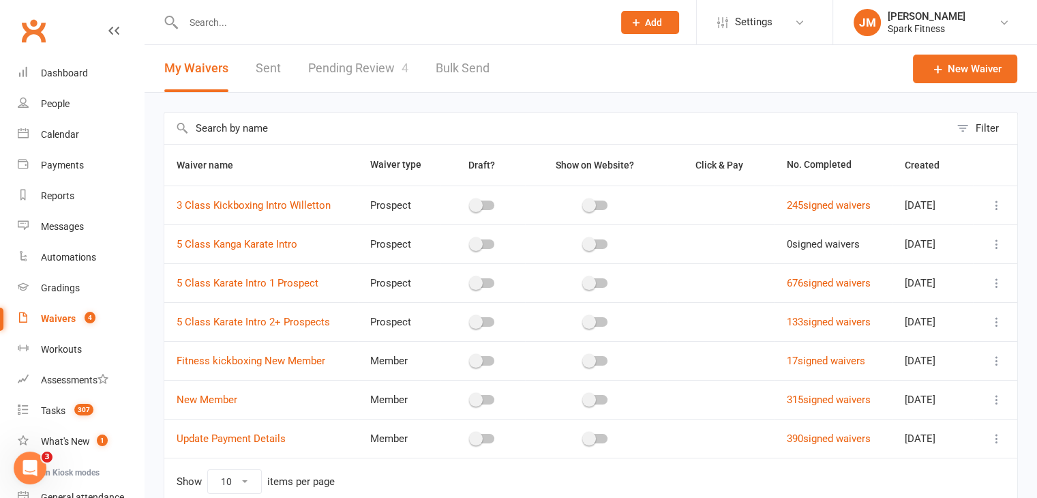
click at [344, 68] on link "Pending Review 4" at bounding box center [358, 68] width 100 height 47
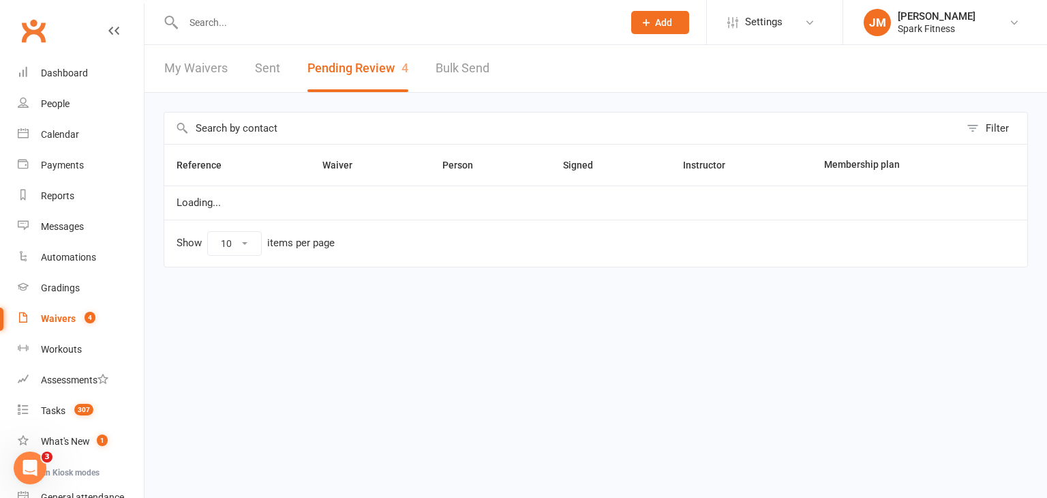
select select "50"
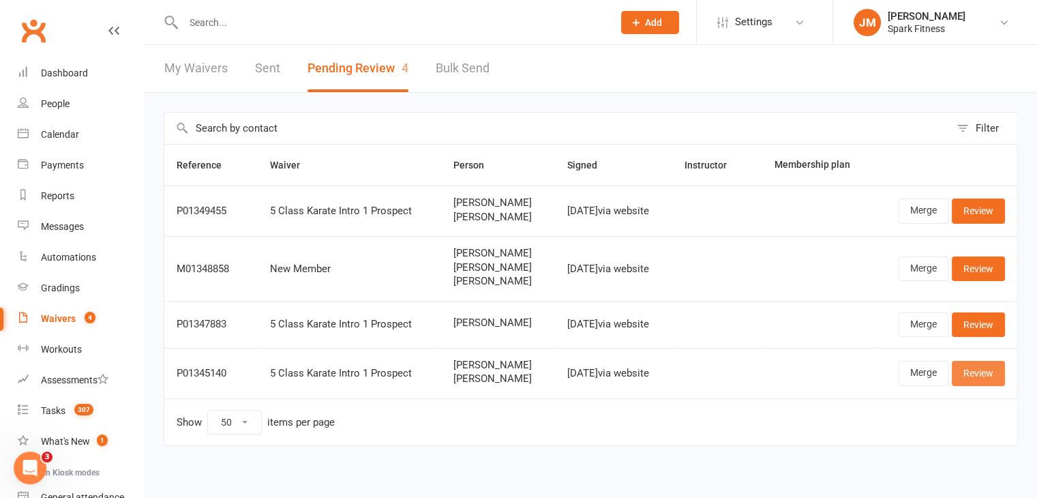
click at [971, 369] on link "Review" at bounding box center [978, 373] width 53 height 25
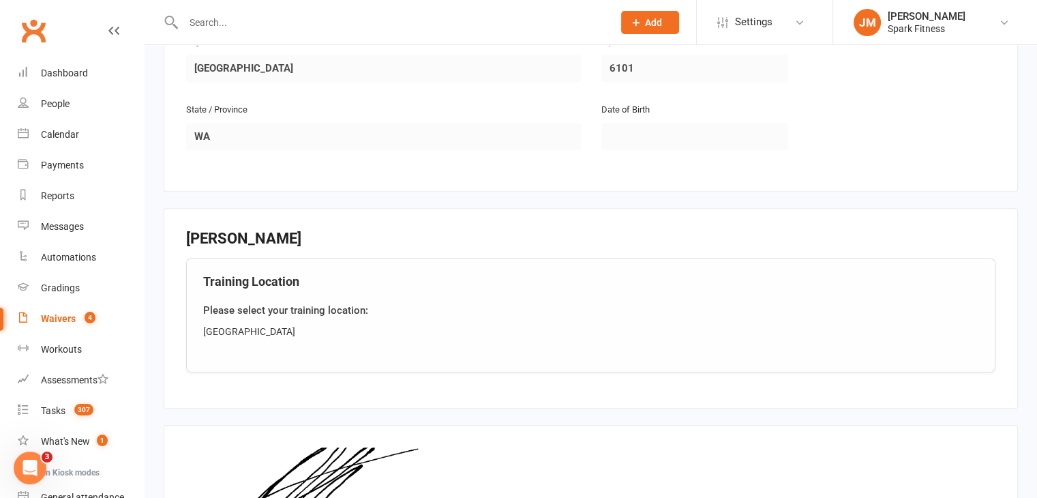
scroll to position [1145, 0]
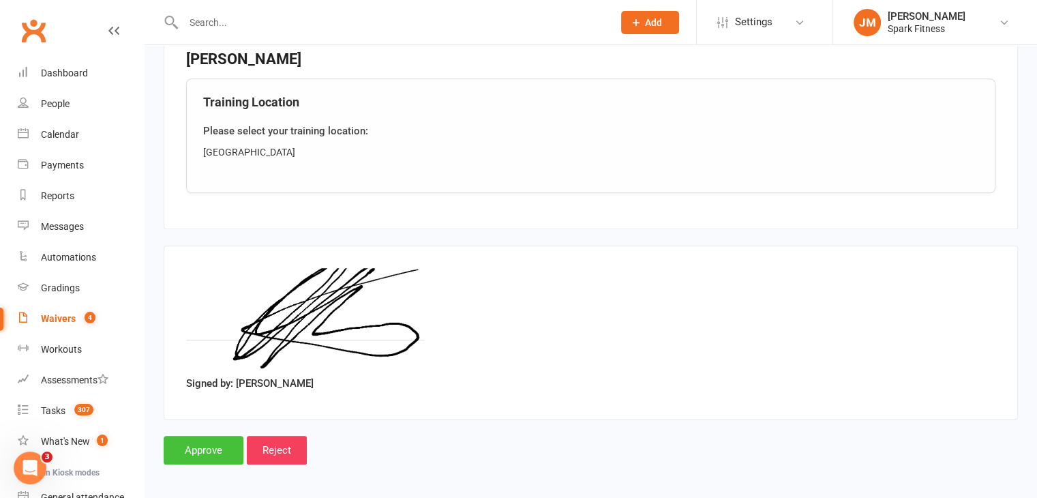
click at [224, 442] on input "Approve" at bounding box center [204, 450] width 80 height 29
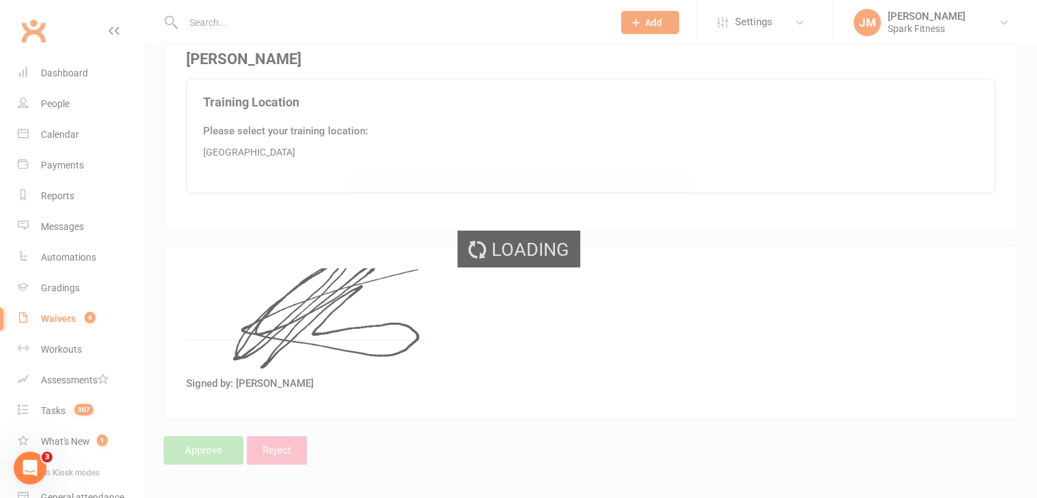
select select "50"
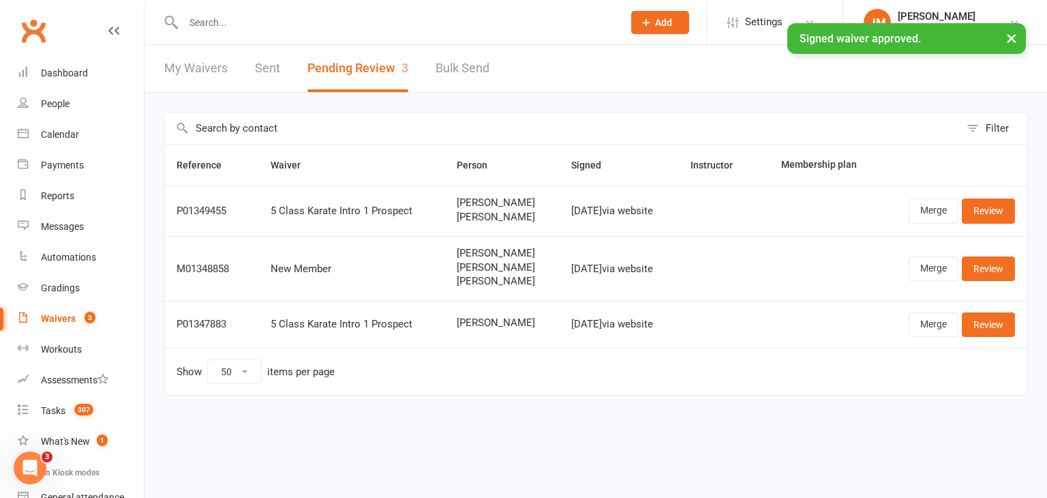
click at [207, 18] on input "text" at bounding box center [396, 22] width 434 height 19
paste input "[PERSON_NAME][EMAIL_ADDRESS][PERSON_NAME][DOMAIN_NAME]"
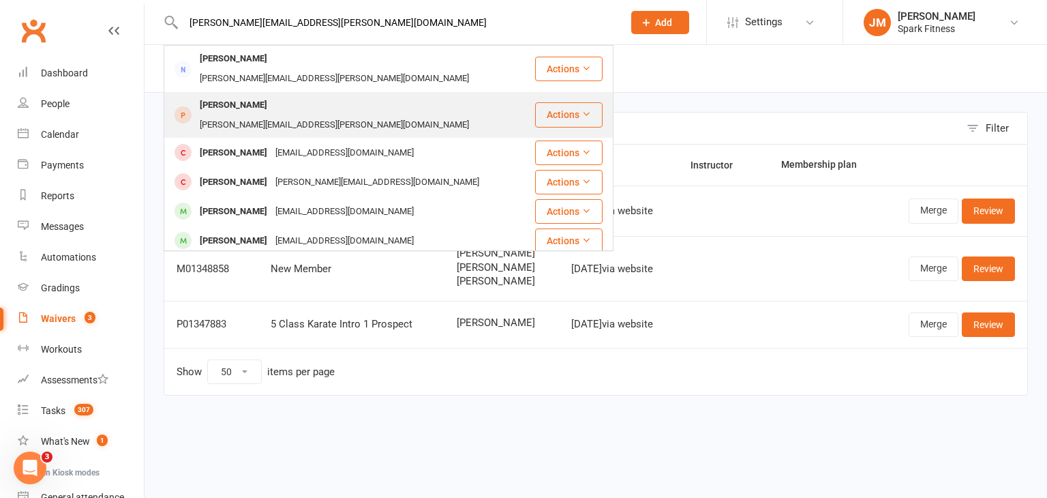
type input "[PERSON_NAME][EMAIL_ADDRESS][PERSON_NAME][DOMAIN_NAME]"
click at [316, 93] on div "[PERSON_NAME] [PERSON_NAME][EMAIL_ADDRESS][PERSON_NAME][DOMAIN_NAME]" at bounding box center [349, 115] width 369 height 45
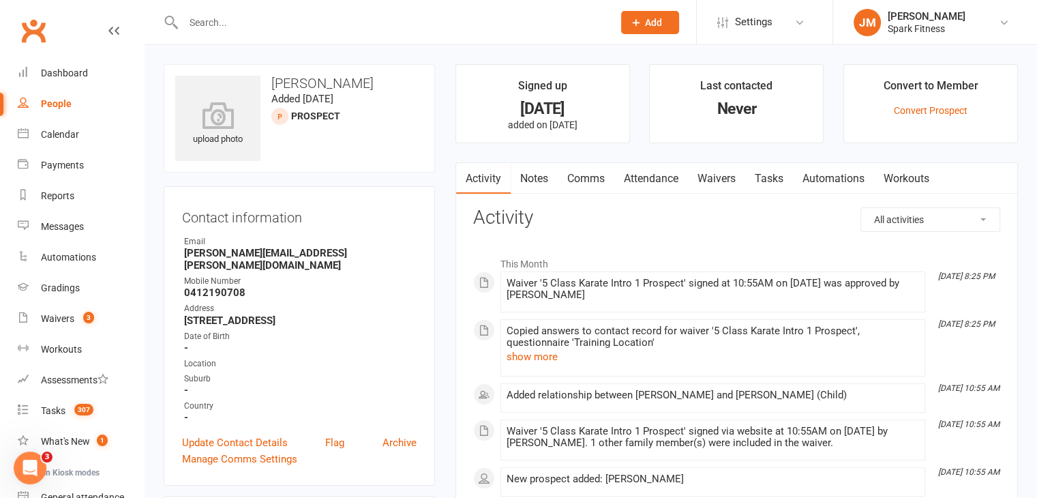
click at [653, 178] on link "Attendance" at bounding box center [651, 178] width 74 height 31
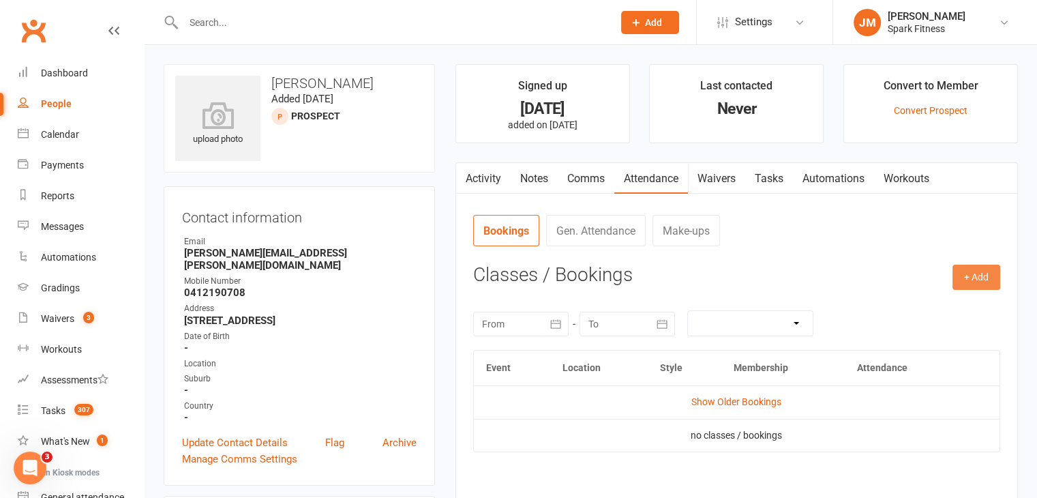
click at [966, 266] on button "+ Add" at bounding box center [977, 277] width 48 height 25
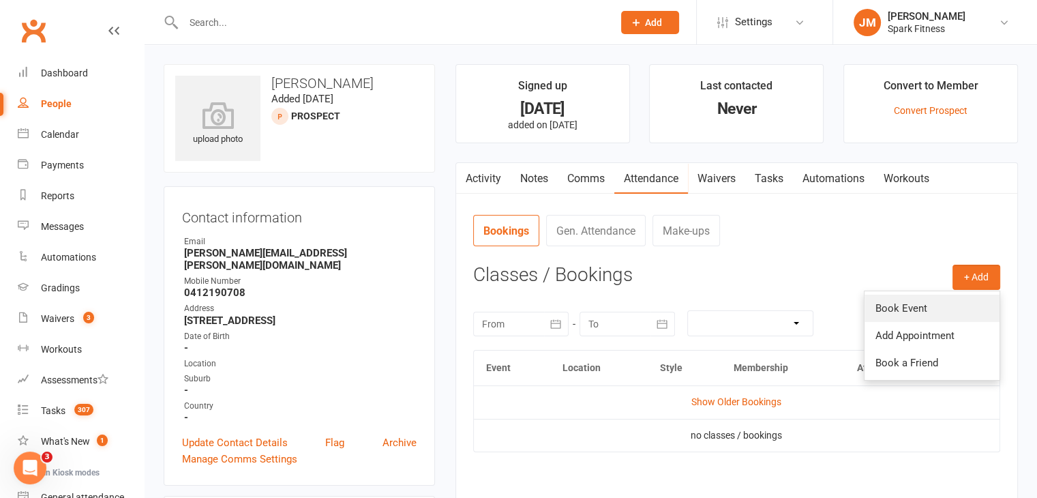
click at [871, 301] on link "Book Event" at bounding box center [932, 308] width 135 height 27
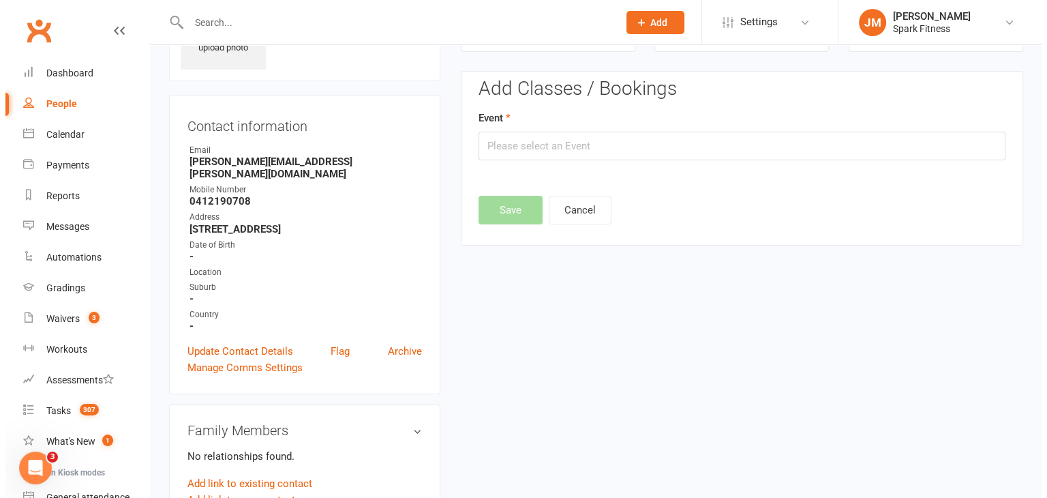
scroll to position [93, 0]
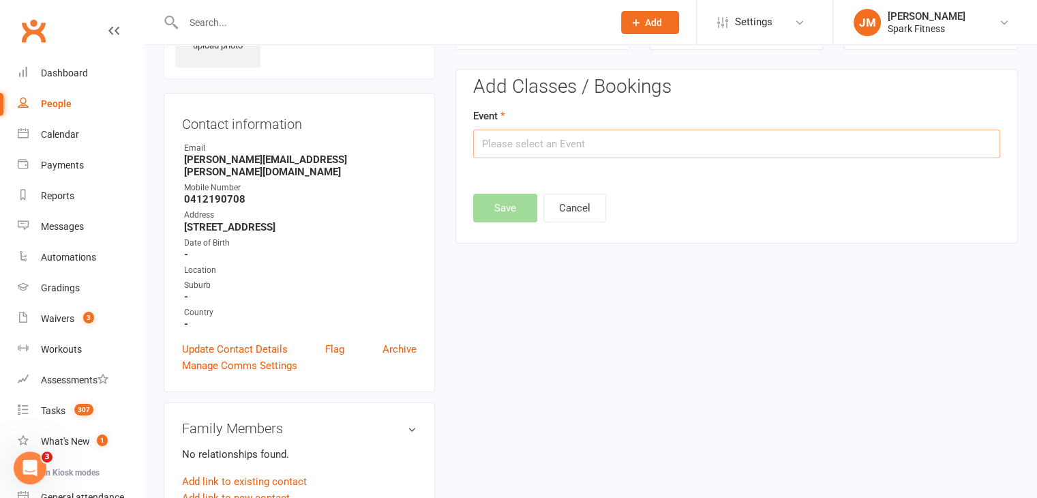
click at [576, 139] on input "text" at bounding box center [736, 144] width 527 height 29
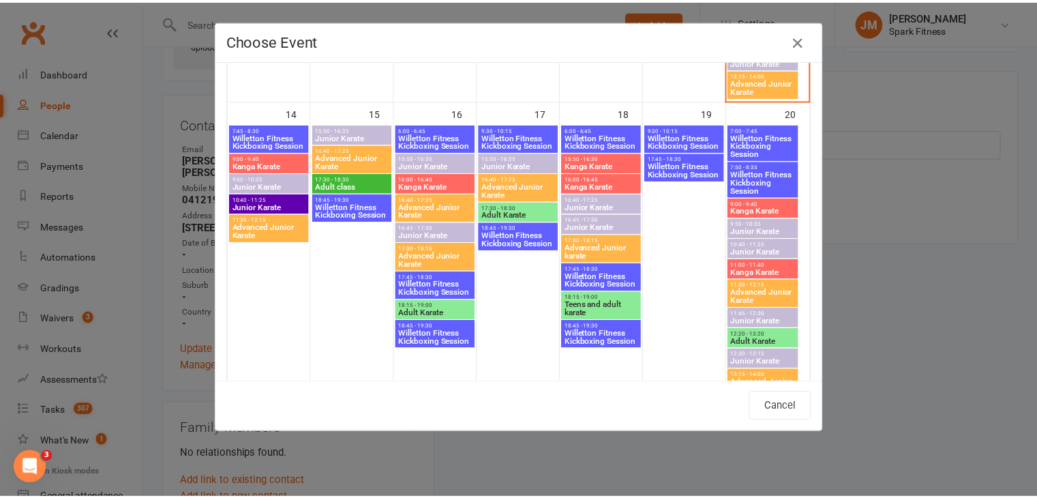
scroll to position [654, 0]
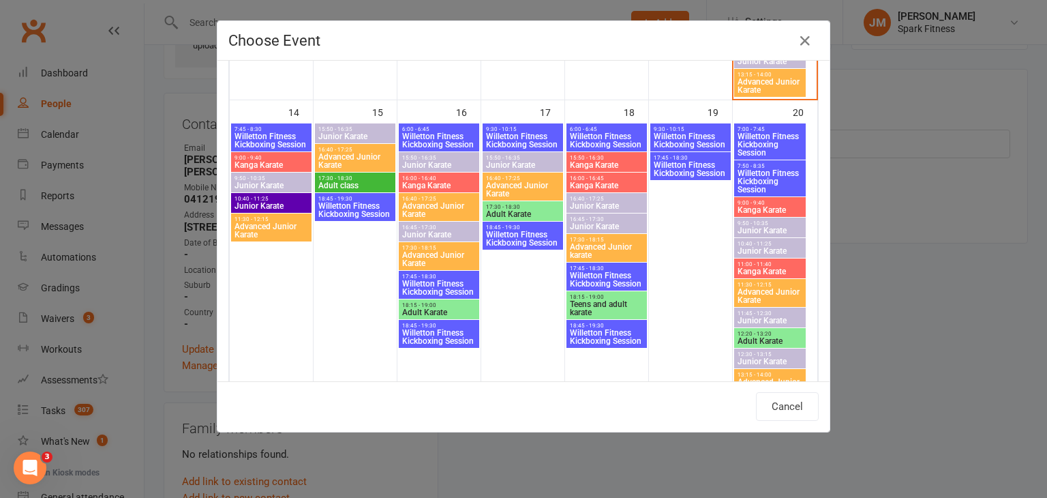
click at [743, 263] on span "11:00 - 11:40" at bounding box center [770, 264] width 67 height 6
type input "Kanga Karate - [DATE] 11:00:00 AM"
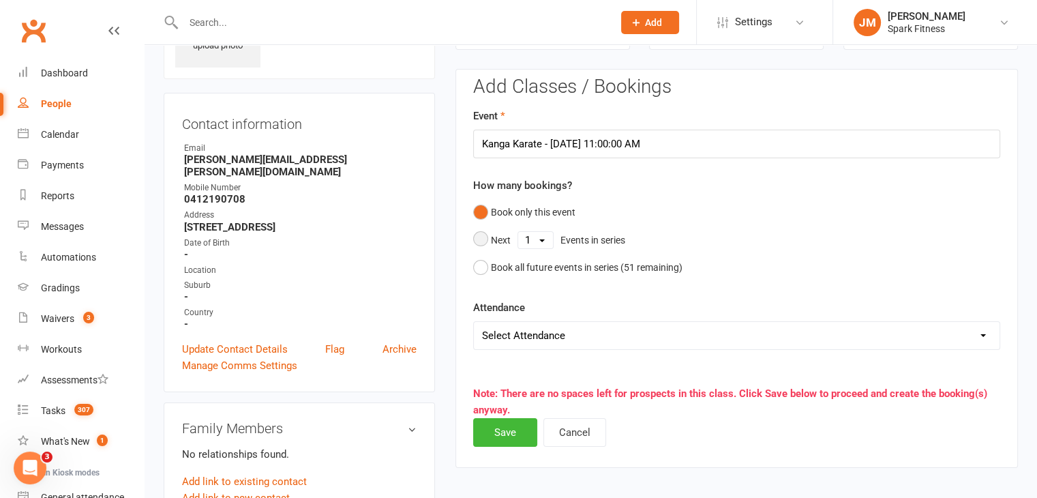
click at [541, 235] on select "1 2 3 4 5 6 7 8 9 10 11 12 13 14 15 16 17 18 19 20 21 22 23 24 25 26 27 28 29 3…" at bounding box center [535, 240] width 35 height 16
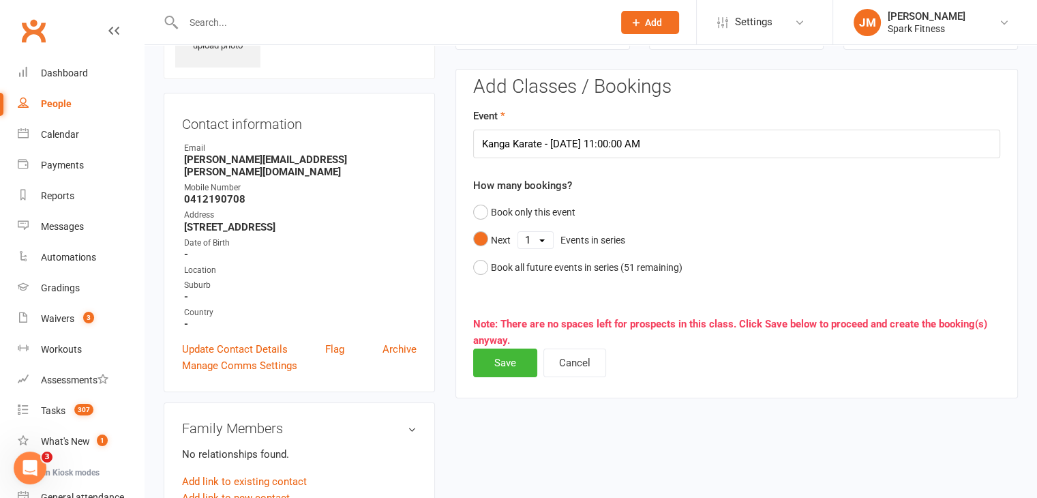
select select "5"
click at [518, 232] on select "1 2 3 4 5 6 7 8 9 10 11 12 13 14 15 16 17 18 19 20 21 22 23 24 25 26 27 28 29 3…" at bounding box center [535, 240] width 35 height 16
click at [501, 363] on button "Save" at bounding box center [505, 362] width 64 height 29
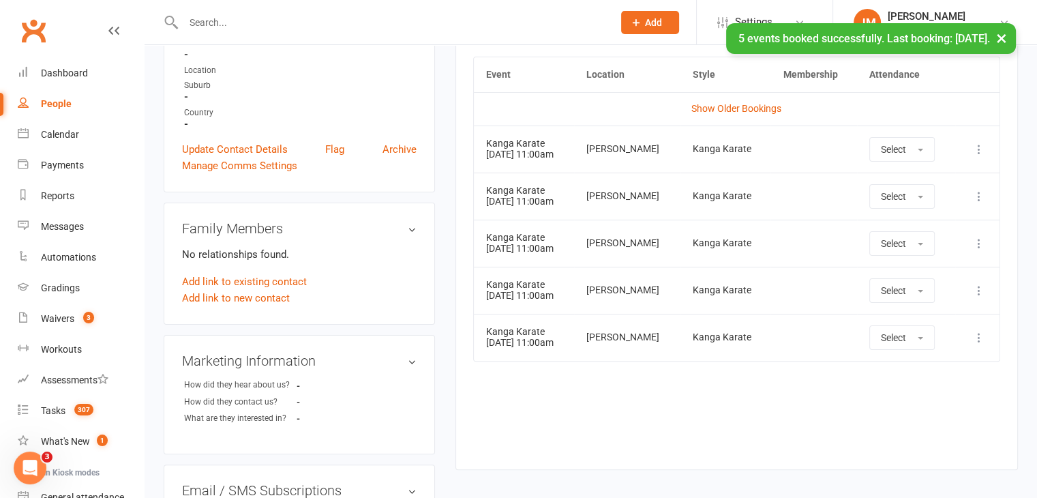
scroll to position [0, 0]
